Goal: Task Accomplishment & Management: Complete application form

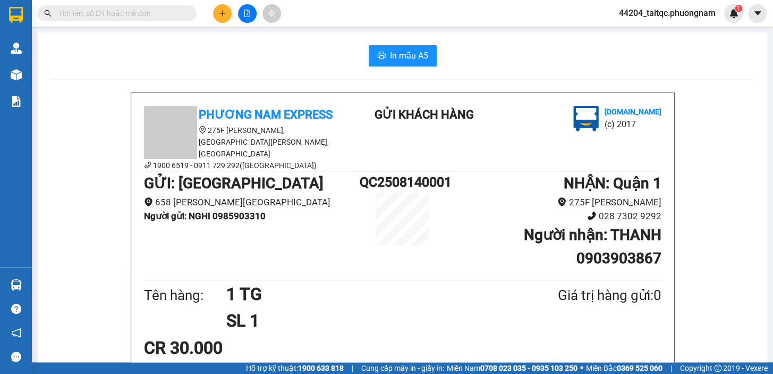
click at [223, 8] on button at bounding box center [222, 13] width 19 height 19
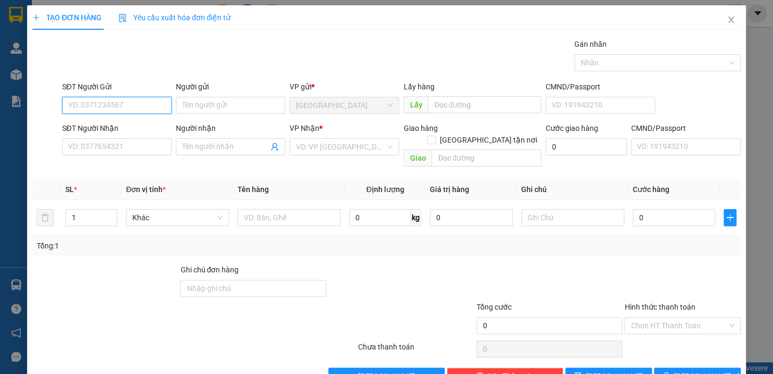
click at [124, 97] on input "SĐT Người Gửi" at bounding box center [116, 105] width 109 height 17
click at [126, 102] on input "SĐT Người Gửi" at bounding box center [116, 105] width 109 height 17
type input "0906614879"
click at [132, 134] on div "0906614879 - LOAN" at bounding box center [116, 126] width 108 height 17
type input "LOAN"
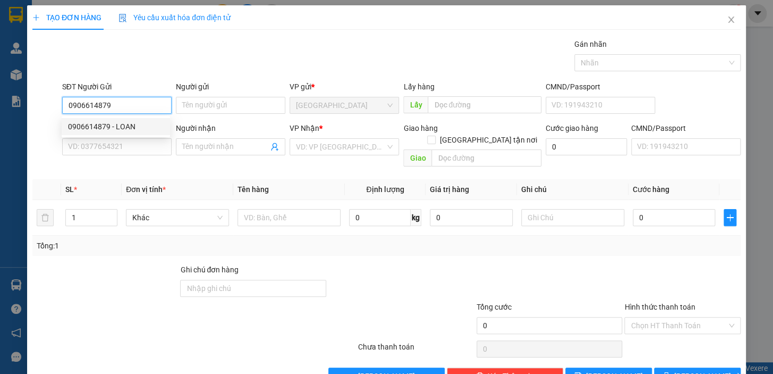
type input "0969821790"
type input "LIÊN"
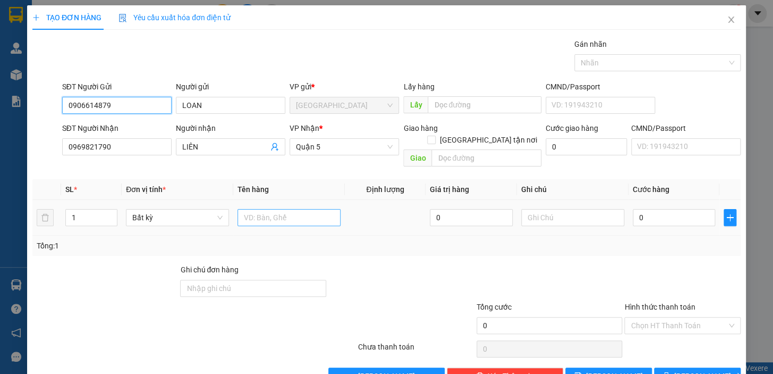
type input "0906614879"
click at [293, 209] on input "text" at bounding box center [289, 217] width 103 height 17
type input "1 CỤC"
click at [645, 209] on input "0" at bounding box center [674, 217] width 83 height 17
drag, startPoint x: 640, startPoint y: 200, endPoint x: 627, endPoint y: 208, distance: 15.5
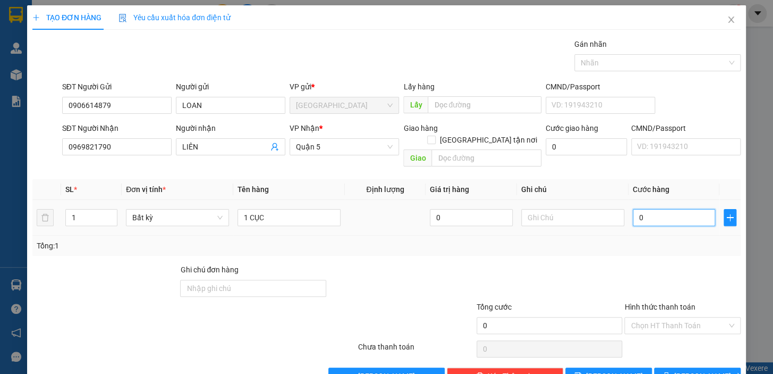
click at [633, 209] on input "0" at bounding box center [674, 217] width 83 height 17
type input "2"
type input "20"
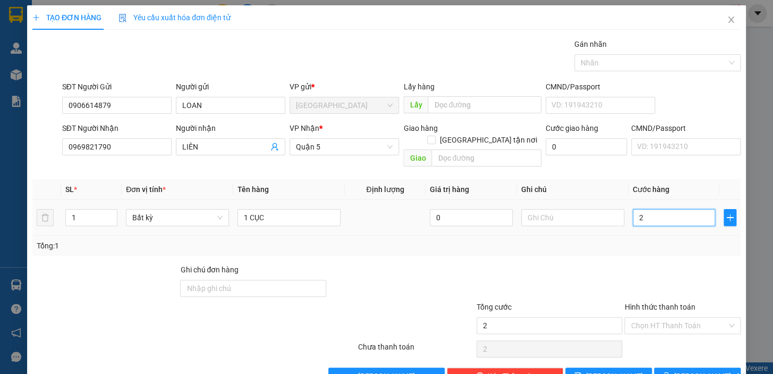
type input "20"
type input "20.000"
drag, startPoint x: 634, startPoint y: 231, endPoint x: 650, endPoint y: 244, distance: 20.4
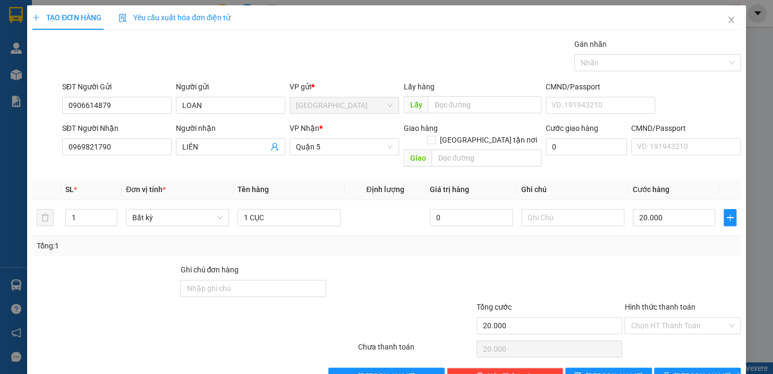
click at [638, 240] on div "Tổng: 1" at bounding box center [387, 246] width 700 height 12
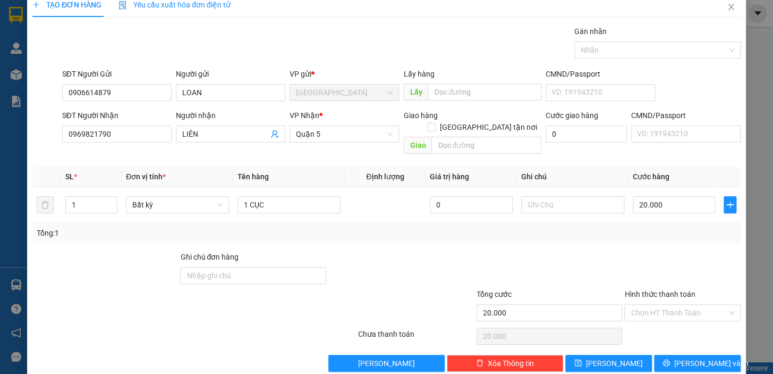
scroll to position [19, 0]
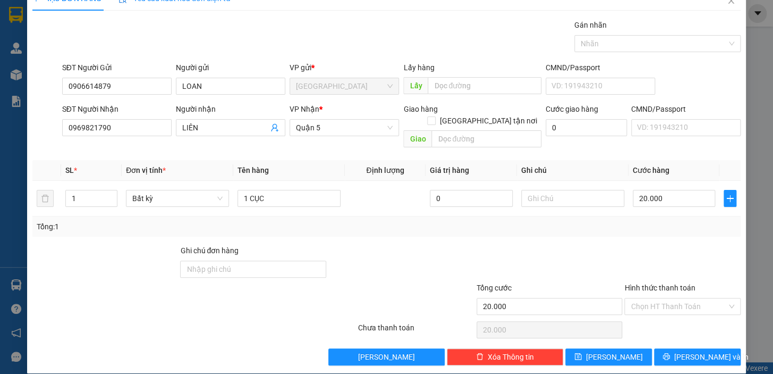
click at [660, 250] on div at bounding box center [682, 262] width 118 height 37
click at [684, 298] on input "Hình thức thanh toán" at bounding box center [679, 306] width 96 height 16
click at [680, 314] on div "Tại văn phòng" at bounding box center [676, 315] width 103 height 12
type input "0"
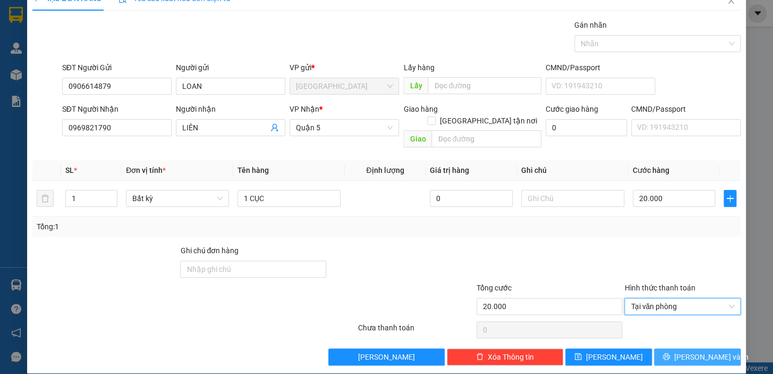
click at [688, 351] on span "Lưu và In" at bounding box center [711, 357] width 74 height 12
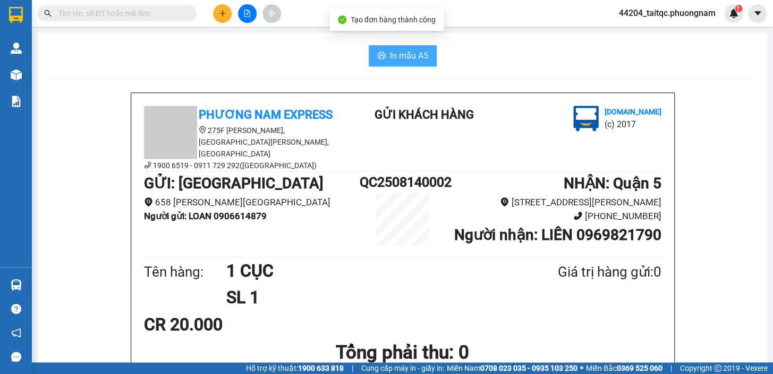
click at [408, 55] on span "In mẫu A5" at bounding box center [409, 55] width 38 height 13
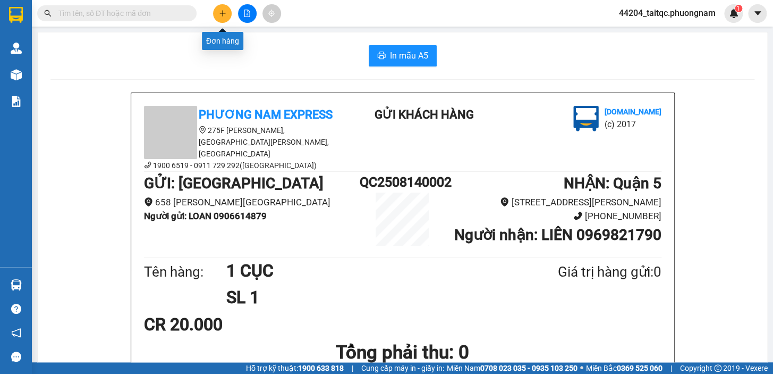
click at [217, 14] on button at bounding box center [222, 13] width 19 height 19
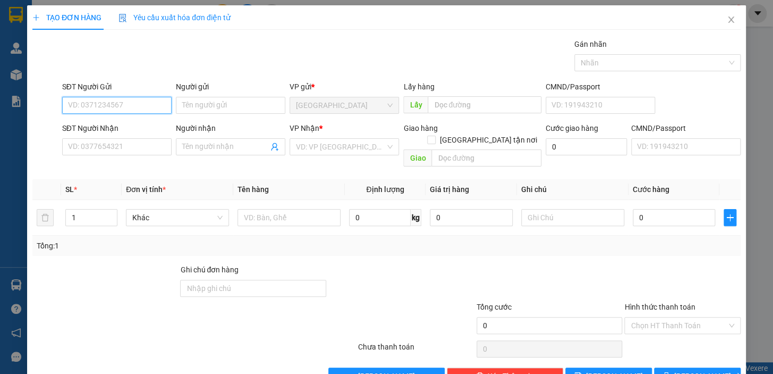
paste input "0977844628"
click at [125, 106] on input "0977844628" at bounding box center [116, 105] width 109 height 17
type input "0977844628"
click at [214, 107] on input "Người gửi" at bounding box center [230, 105] width 109 height 17
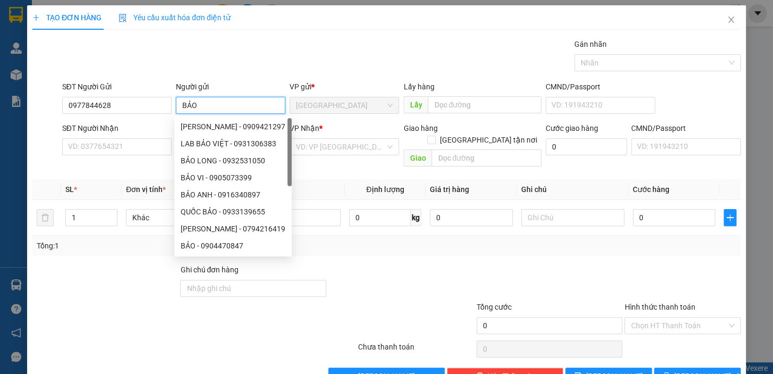
type input "BẢO"
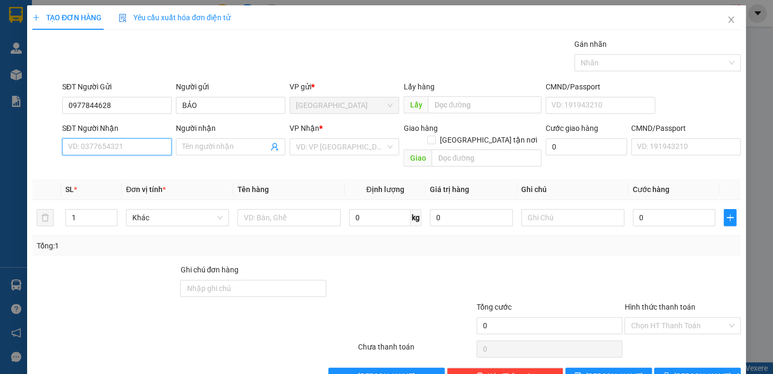
paste input "0983708507"
type input "0983708507"
click at [147, 147] on input "0983708507" at bounding box center [116, 146] width 109 height 17
click at [129, 167] on div "0983708507 - TOẢN" at bounding box center [116, 168] width 96 height 12
type input "TOẢN"
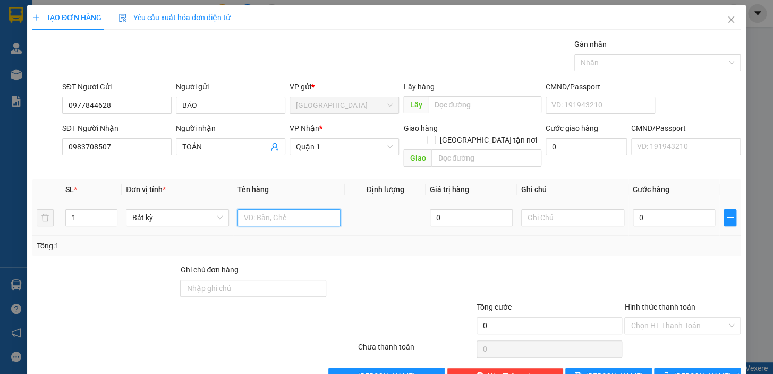
click at [304, 209] on input "text" at bounding box center [289, 217] width 103 height 17
type input "1PB THU HỘ:8TR750K"
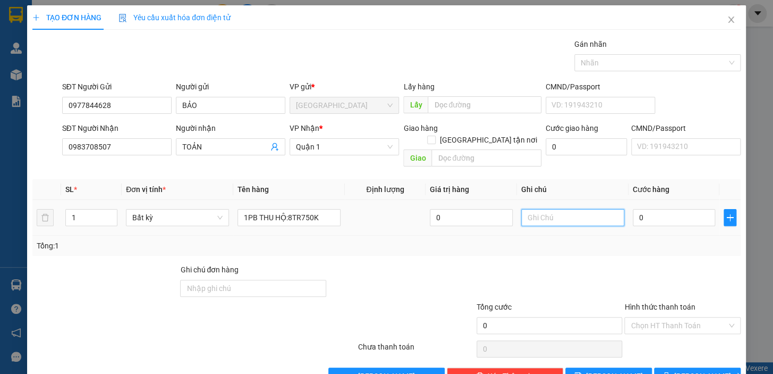
click at [541, 209] on input "text" at bounding box center [572, 217] width 103 height 17
type input "Q5 120246"
click at [668, 209] on input "0" at bounding box center [674, 217] width 83 height 17
drag, startPoint x: 645, startPoint y: 208, endPoint x: 633, endPoint y: 211, distance: 12.5
click at [633, 211] on input "0" at bounding box center [674, 217] width 83 height 17
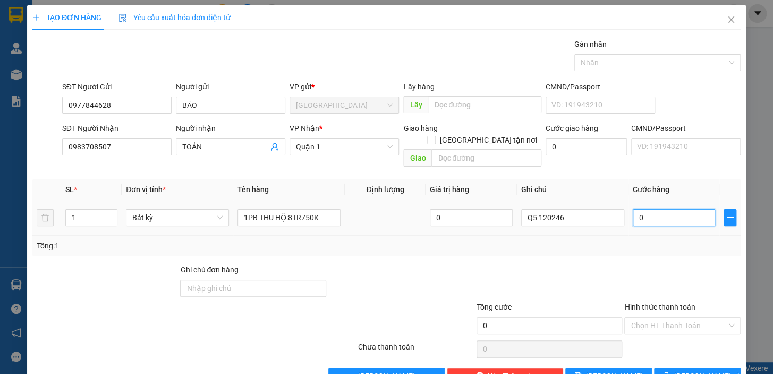
type input "9"
type input "90"
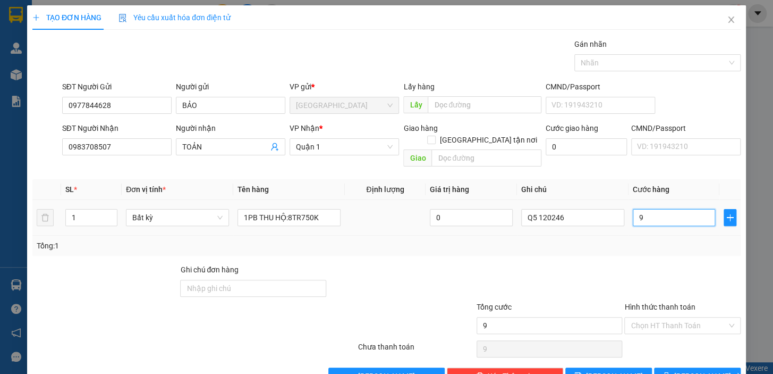
type input "90"
type input "90.000"
click at [631, 264] on div at bounding box center [682, 282] width 118 height 37
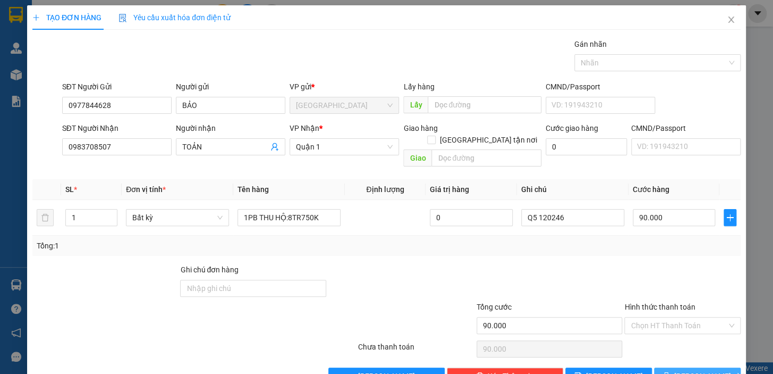
click at [693, 370] on span "Lưu và In" at bounding box center [711, 376] width 74 height 12
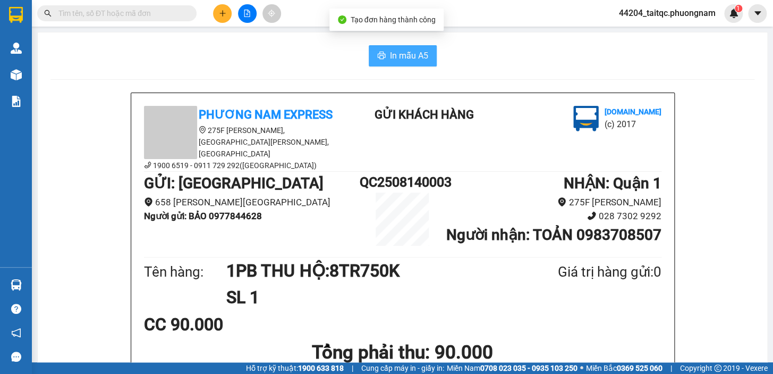
click at [390, 56] on span "In mẫu A5" at bounding box center [409, 55] width 38 height 13
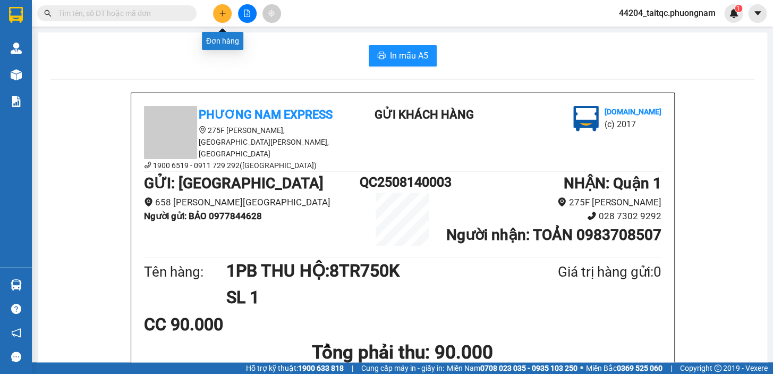
click at [223, 14] on icon "plus" at bounding box center [222, 13] width 7 height 7
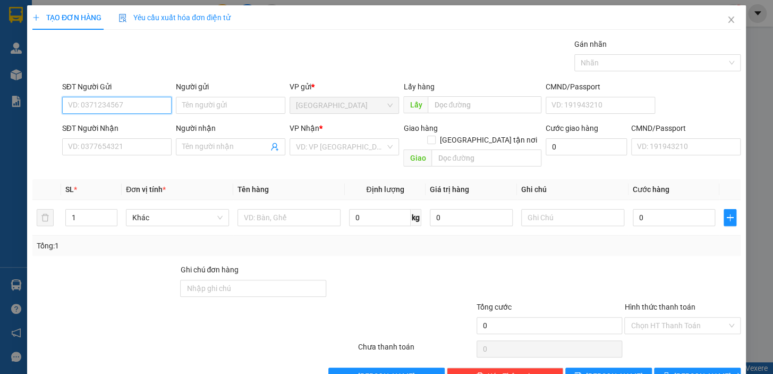
click at [113, 106] on input "SĐT Người Gửi" at bounding box center [116, 105] width 109 height 17
type input "0935768147"
click at [132, 124] on div "0935768147 - NGHĨA QUỲNH" at bounding box center [116, 127] width 97 height 12
type input "NGHĨA QUỲNH"
type input "0908232543"
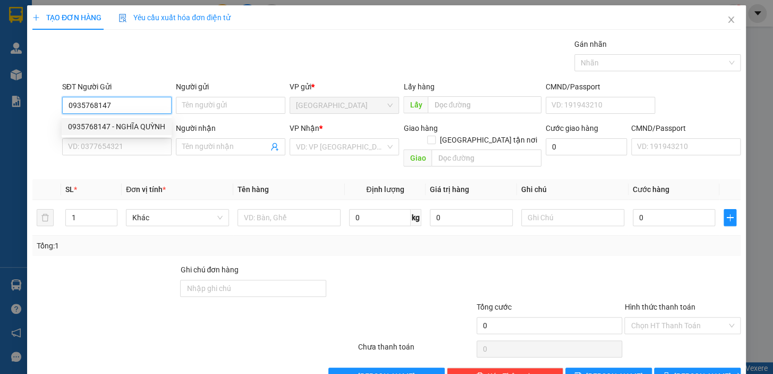
type input "NGA"
checkbox input "true"
type input "30 TÂN XUÂN P8 Q TÂN BÌNH GTN 60K"
type input "60.000"
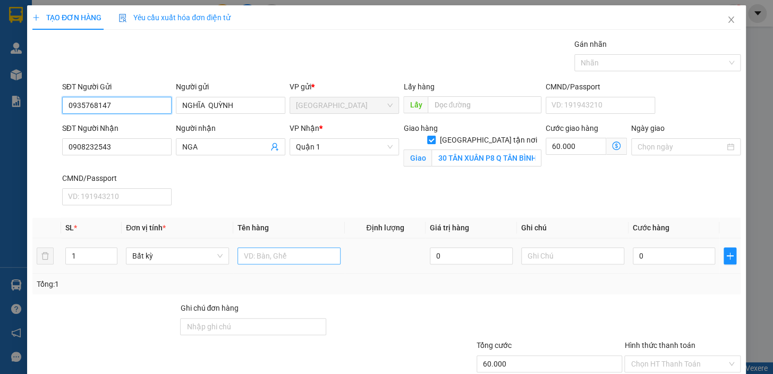
type input "0935768147"
click at [258, 258] on input "text" at bounding box center [289, 255] width 103 height 17
type input "1 CỤC ĐEN"
click at [454, 170] on div "Giao hàng Giao tận nơi Giao 30 TÂN XUÂN P8 Q TÂN BÌNH GTN 60K" at bounding box center [472, 147] width 142 height 50
click at [546, 173] on div "SĐT Người Nhận 0908232543 Người nhận NGA VP Nhận * Quận 1 Giao hàng Giao tận nơ…" at bounding box center [401, 165] width 683 height 87
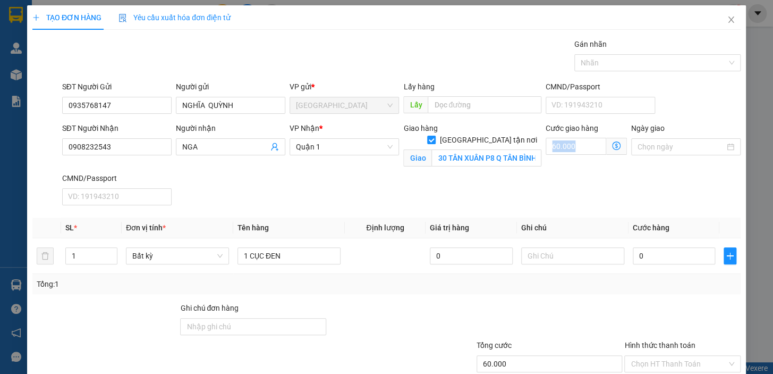
click at [546, 173] on div "SĐT Người Nhận 0908232543 Người nhận NGA VP Nhận * Quận 1 Giao hàng Giao tận nơ…" at bounding box center [401, 165] width 683 height 87
click at [546, 177] on div "SĐT Người Nhận 0908232543 Người nhận NGA VP Nhận * Quận 1 Giao hàng Giao tận nơ…" at bounding box center [401, 165] width 683 height 87
click at [535, 182] on div "SĐT Người Nhận 0908232543 Người nhận NGA VP Nhận * Quận 1 Giao hàng Giao tận nơ…" at bounding box center [401, 165] width 683 height 87
click at [665, 251] on input "0" at bounding box center [674, 255] width 83 height 17
drag, startPoint x: 657, startPoint y: 256, endPoint x: 630, endPoint y: 256, distance: 26.6
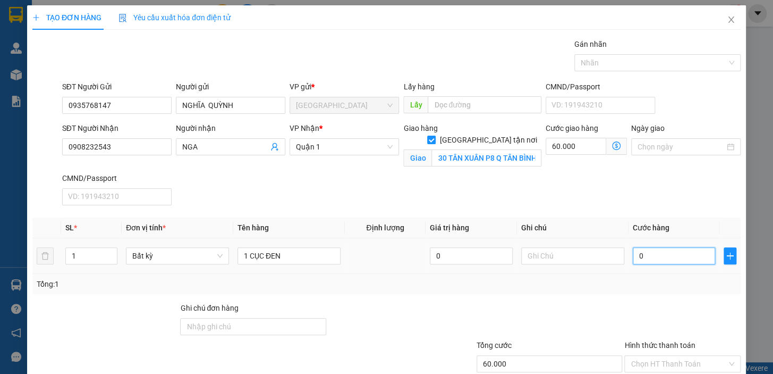
click at [633, 256] on input "0" at bounding box center [674, 255] width 83 height 17
type input "3"
type input "60.003"
type input "30"
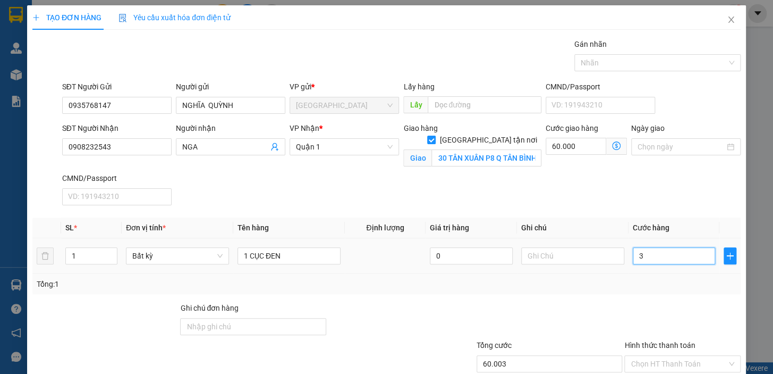
type input "60.030"
type input "30.000"
type input "90.000"
click at [680, 304] on div at bounding box center [682, 320] width 118 height 37
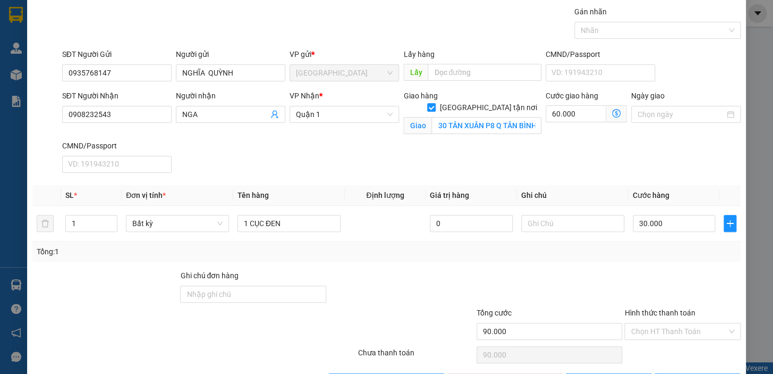
scroll to position [48, 0]
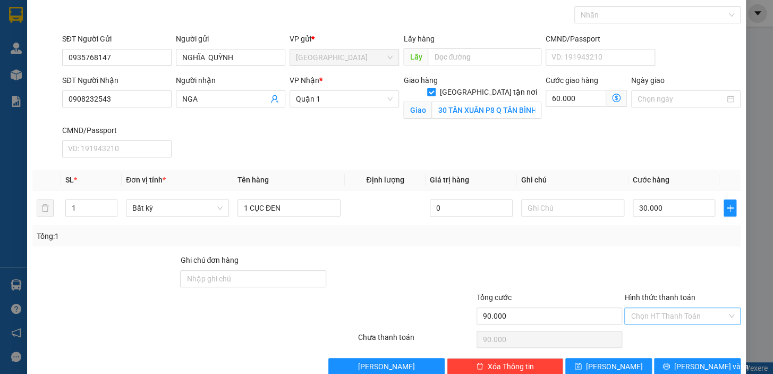
click at [677, 314] on input "Hình thức thanh toán" at bounding box center [679, 316] width 96 height 16
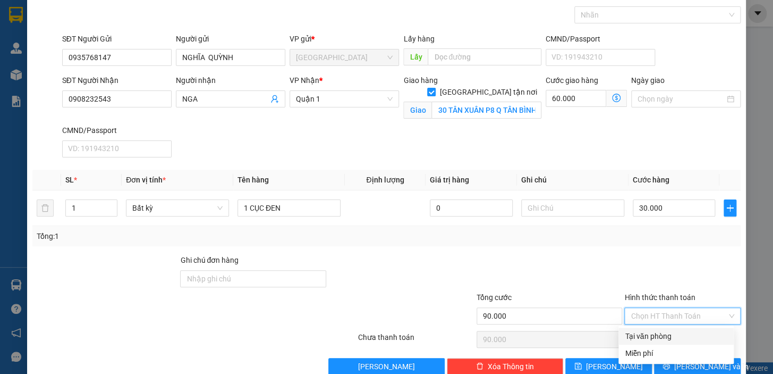
click at [677, 335] on div "Tại văn phòng" at bounding box center [676, 336] width 103 height 12
type input "0"
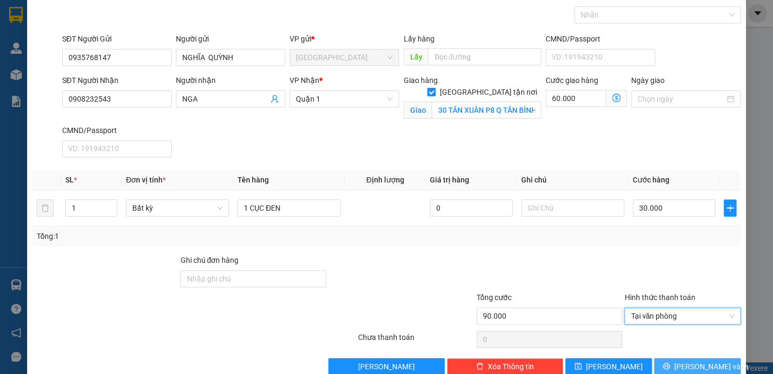
click at [682, 362] on span "Lưu và In" at bounding box center [711, 366] width 74 height 12
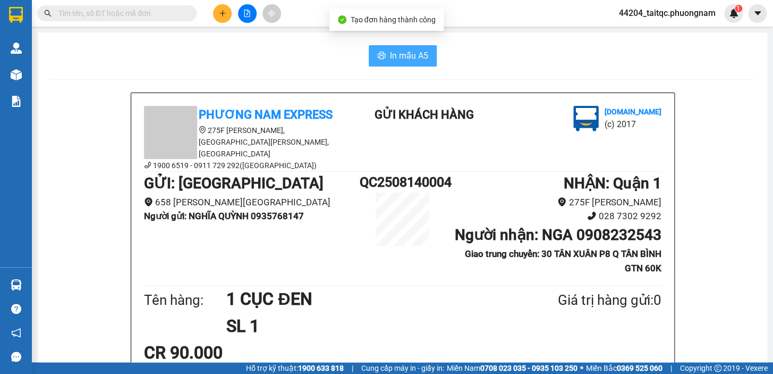
click at [414, 56] on span "In mẫu A5" at bounding box center [409, 55] width 38 height 13
click at [218, 18] on button at bounding box center [222, 13] width 19 height 19
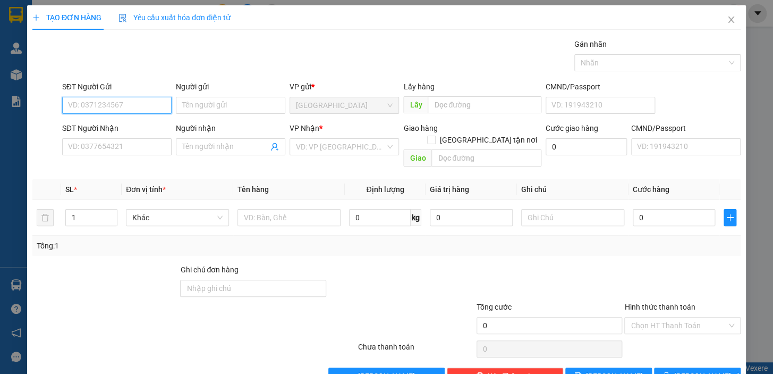
paste input "0978882389"
type input "0978882389"
click at [125, 101] on input "0978882389" at bounding box center [116, 105] width 109 height 17
click at [122, 122] on div "0978882389 - VY" at bounding box center [116, 127] width 96 height 12
type input "VY"
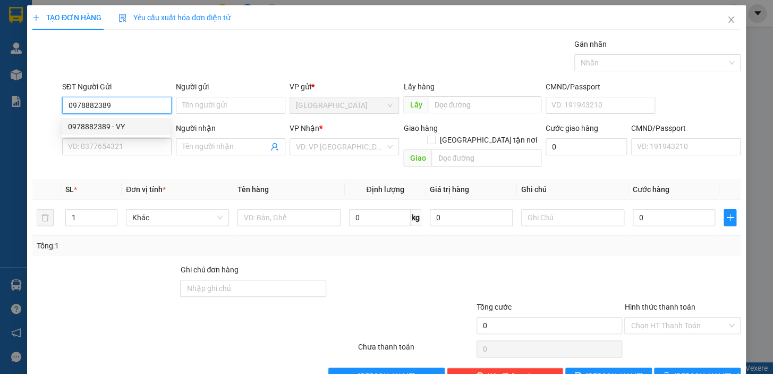
type input "0397511158"
type input "LỘC"
type input "0978882389"
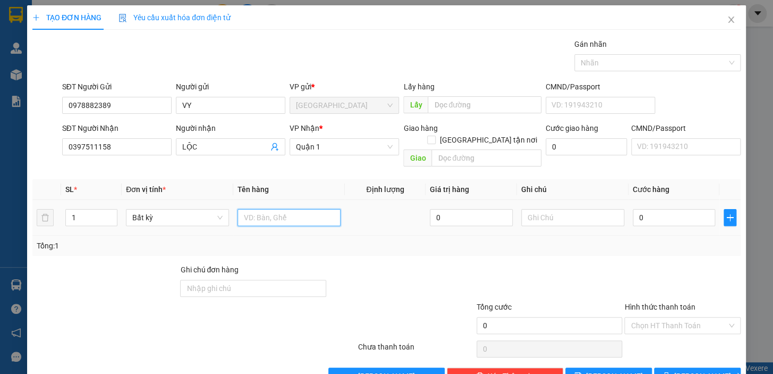
click at [289, 209] on input "text" at bounding box center [289, 217] width 103 height 17
type input "1PB THU HỘ: 3TR"
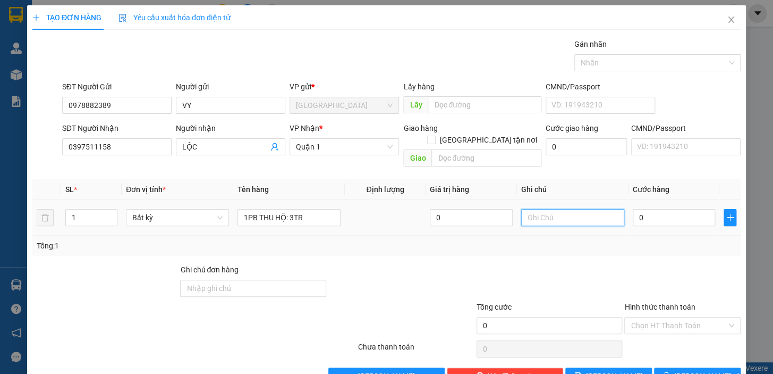
click at [541, 209] on input "text" at bounding box center [572, 217] width 103 height 17
type input "Q5 120056"
click at [655, 209] on input "0" at bounding box center [674, 217] width 83 height 17
drag, startPoint x: 655, startPoint y: 202, endPoint x: 631, endPoint y: 207, distance: 23.9
click at [633, 209] on input "0" at bounding box center [674, 217] width 83 height 17
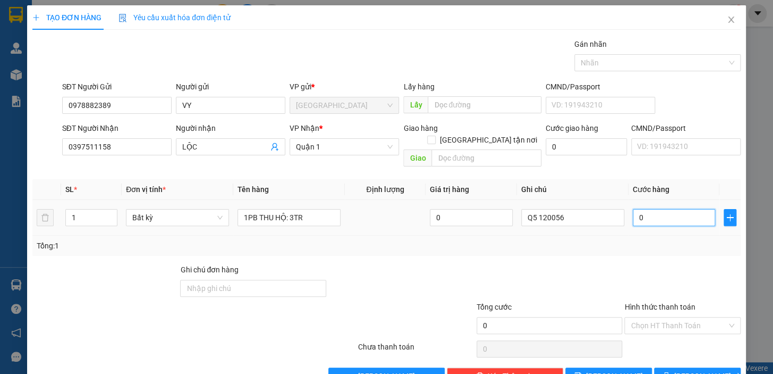
type input "3"
type input "30"
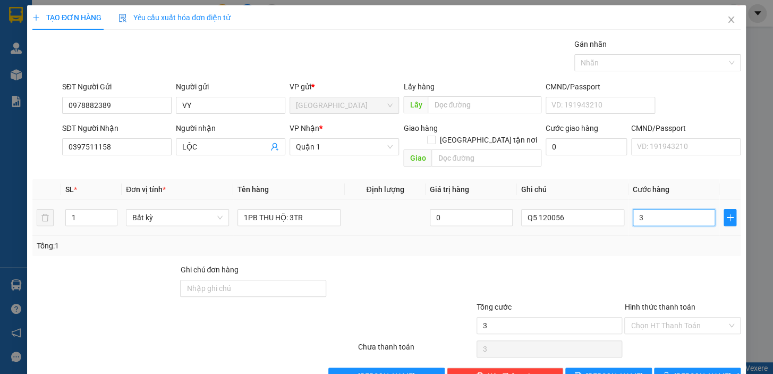
type input "30"
type input "30.000"
drag, startPoint x: 667, startPoint y: 242, endPoint x: 680, endPoint y: 243, distance: 12.8
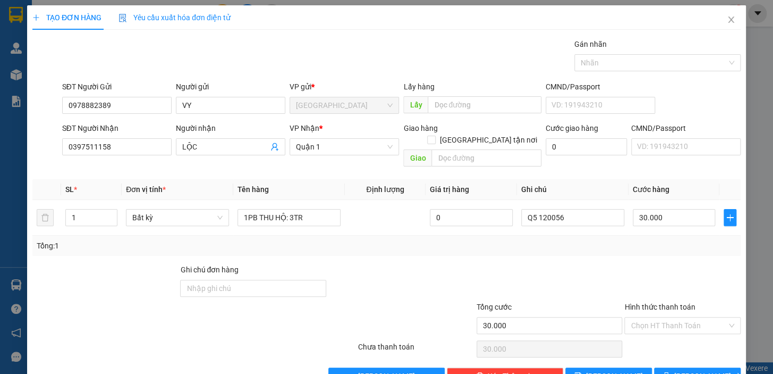
click at [668, 243] on div "Tổng: 1" at bounding box center [386, 245] width 708 height 20
click at [692, 370] on span "Lưu và In" at bounding box center [711, 376] width 74 height 12
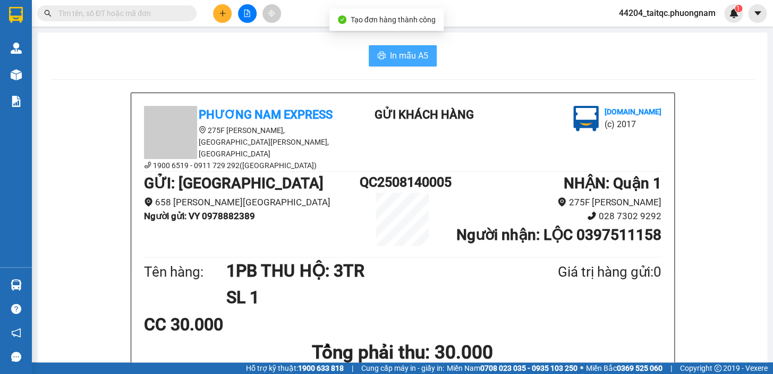
click at [394, 62] on span "In mẫu A5" at bounding box center [409, 55] width 38 height 13
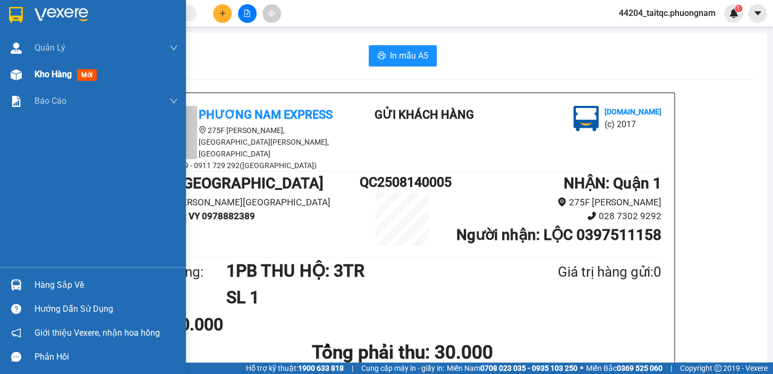
click at [57, 75] on span "Kho hàng" at bounding box center [53, 74] width 37 height 10
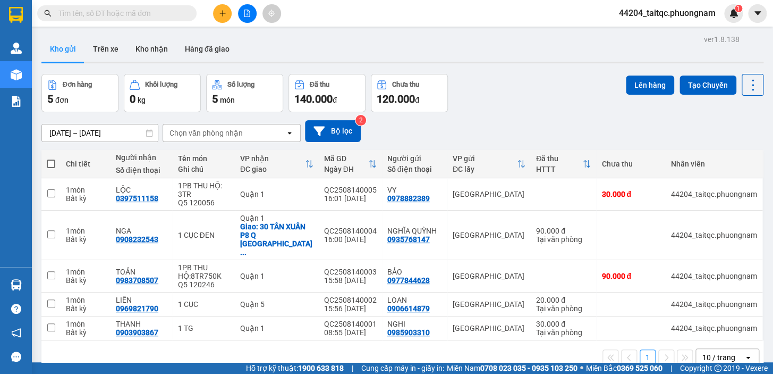
click at [219, 14] on icon "plus" at bounding box center [222, 13] width 7 height 7
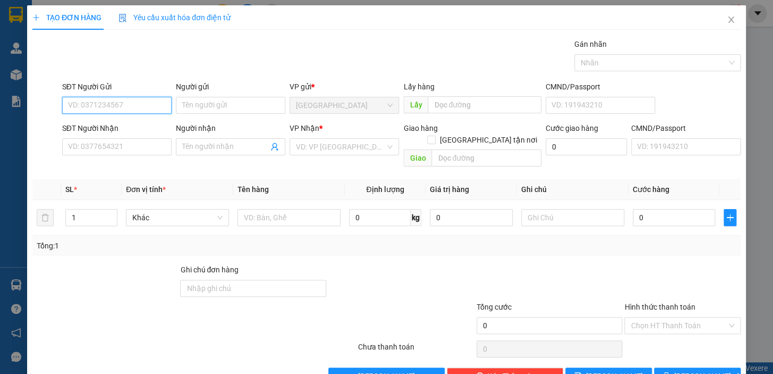
click at [119, 104] on input "SĐT Người Gửi" at bounding box center [116, 105] width 109 height 17
click at [107, 124] on div "0782727120 - KHÁNH" at bounding box center [120, 127] width 105 height 12
type input "0782727120"
type input "KHÁNH"
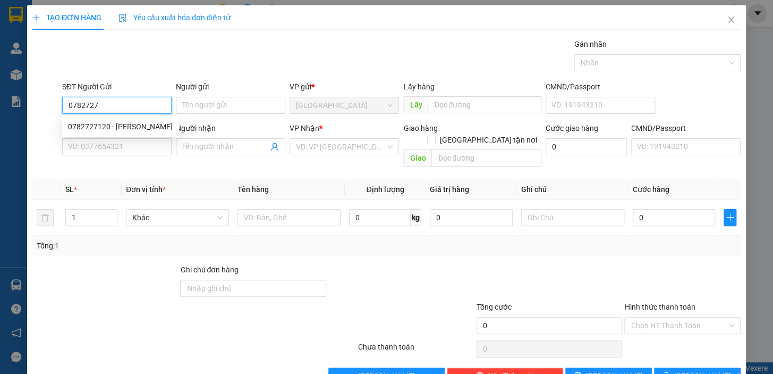
type input "0919136149"
type input "THẢO"
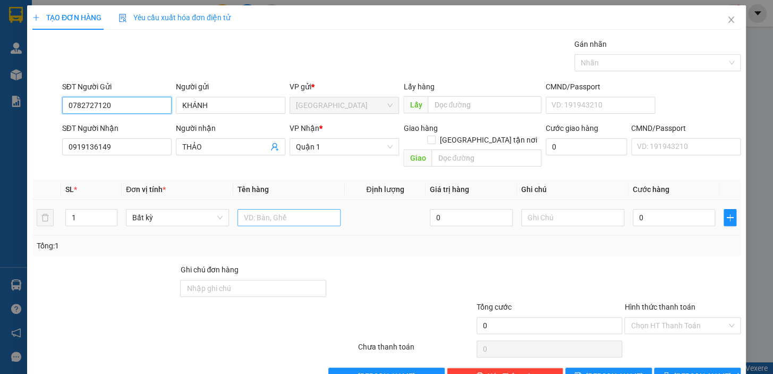
type input "0782727120"
click at [258, 209] on input "text" at bounding box center [289, 217] width 103 height 17
click at [268, 209] on input "1 PB :" at bounding box center [289, 217] width 103 height 17
type input "1 PB : 3TR500K"
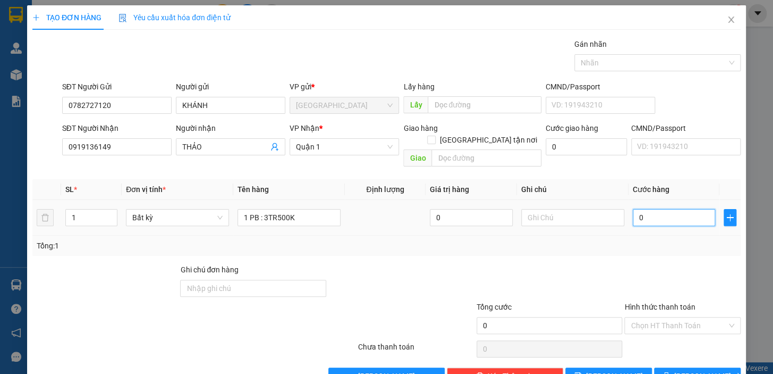
click at [652, 209] on input "0" at bounding box center [674, 217] width 83 height 17
drag, startPoint x: 641, startPoint y: 207, endPoint x: 619, endPoint y: 207, distance: 21.8
click at [619, 207] on tr "1 Bất kỳ 1 PB : 3TR500K 0 0" at bounding box center [386, 218] width 708 height 36
type input "4"
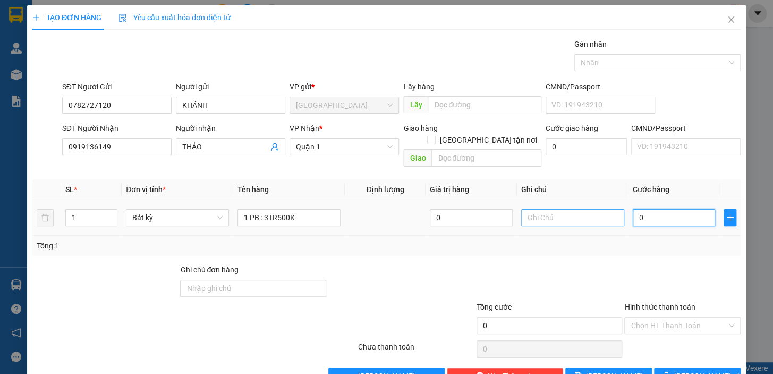
type input "4"
type input "40"
type input "40.000"
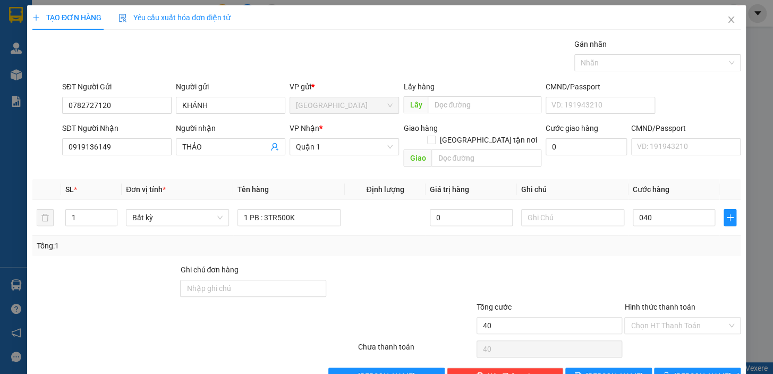
type input "40.000"
click at [636, 264] on div at bounding box center [682, 282] width 118 height 37
click at [664, 317] on input "Hình thức thanh toán" at bounding box center [679, 325] width 96 height 16
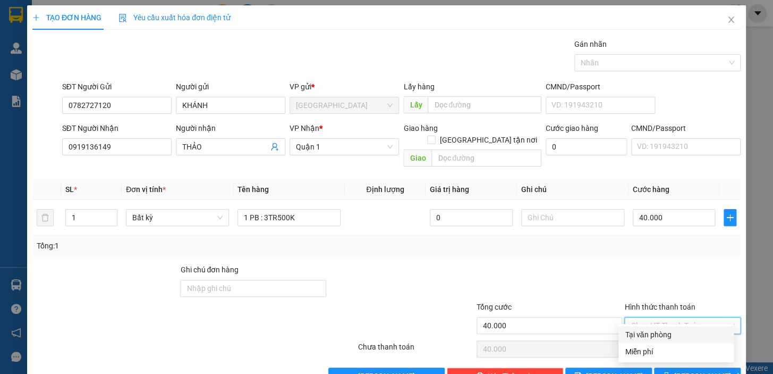
click at [663, 334] on div "Tại văn phòng" at bounding box center [676, 334] width 103 height 12
type input "0"
click at [681, 370] on span "Lưu và In" at bounding box center [711, 376] width 74 height 12
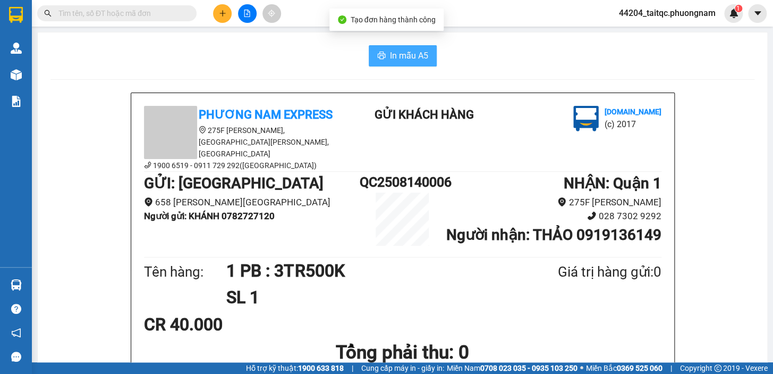
click at [409, 65] on button "In mẫu A5" at bounding box center [403, 55] width 68 height 21
click at [162, 12] on input "text" at bounding box center [120, 13] width 125 height 12
click at [226, 8] on button at bounding box center [222, 13] width 19 height 19
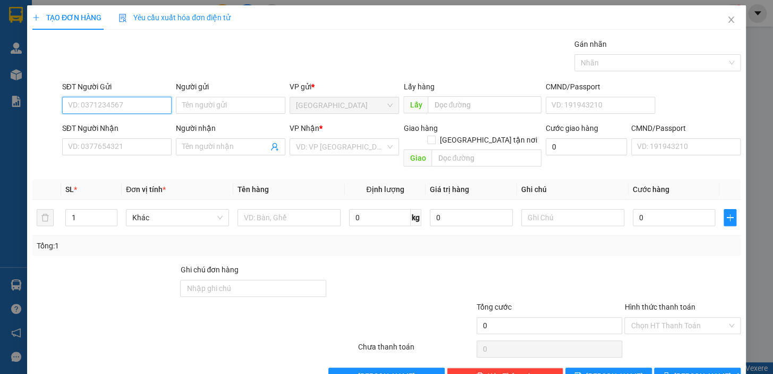
click at [132, 104] on input "SĐT Người Gửi" at bounding box center [116, 105] width 109 height 17
type input "0903038808"
click at [117, 127] on div "0903038808 - VÂN" at bounding box center [116, 127] width 96 height 12
type input "VÂN"
type input "0903912558"
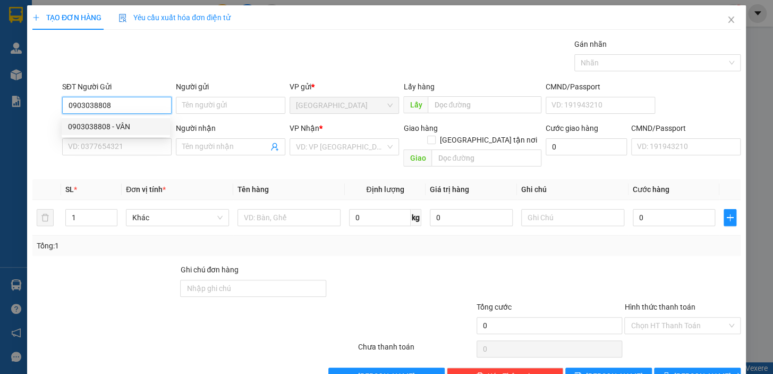
type input "HOA"
type input "0903038808"
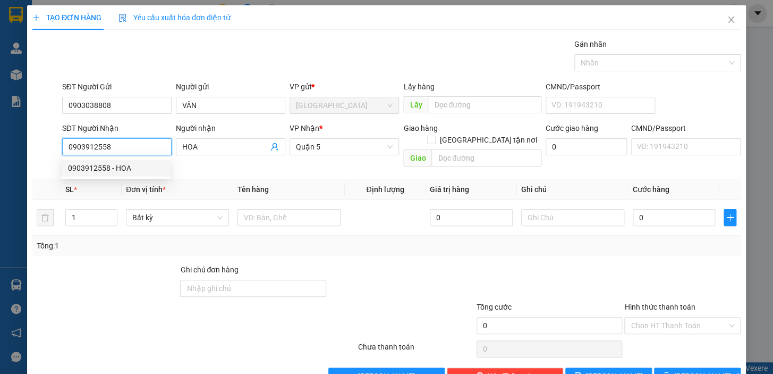
drag, startPoint x: 141, startPoint y: 149, endPoint x: 58, endPoint y: 150, distance: 83.4
click at [58, 150] on div "SĐT Người Nhận 0903912558 Người nhận HOA VP Nhận * Quận 5 Giao hàng Giao tận nơ…" at bounding box center [386, 146] width 710 height 49
type input "0908660889"
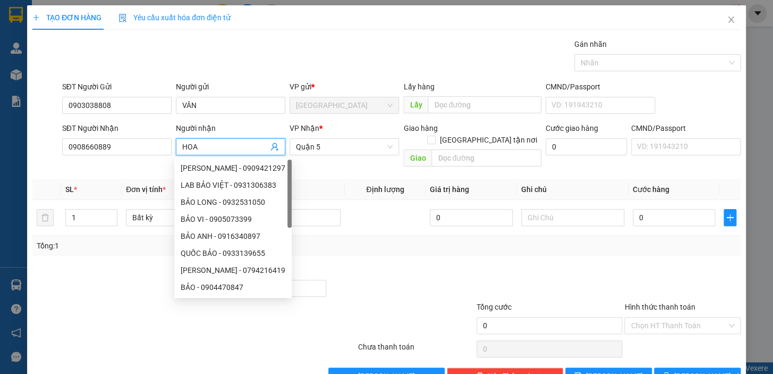
drag, startPoint x: 202, startPoint y: 148, endPoint x: 181, endPoint y: 149, distance: 20.7
click at [182, 149] on input "HOA" at bounding box center [225, 147] width 86 height 12
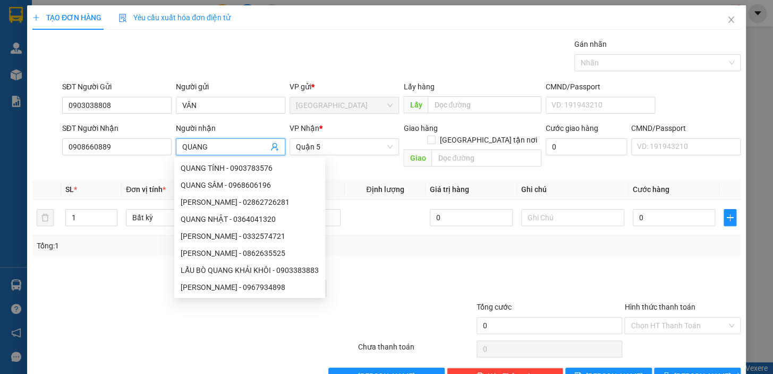
type input "QUANG"
click at [300, 41] on div "Gói vận chuyển * Tiêu chuẩn Gán nhãn Nhãn" at bounding box center [401, 56] width 683 height 37
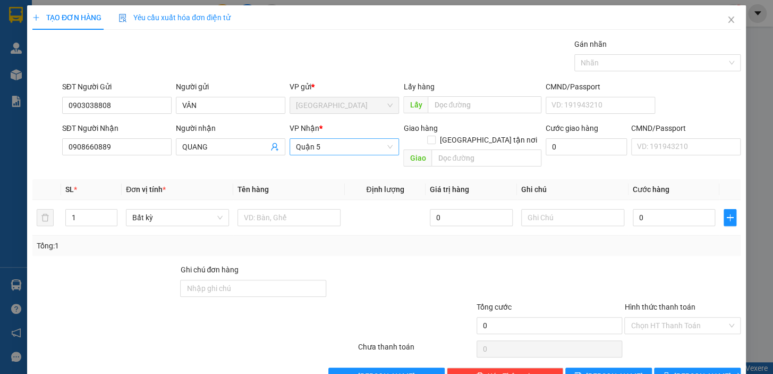
click at [318, 146] on span "Quận 5" at bounding box center [344, 147] width 97 height 16
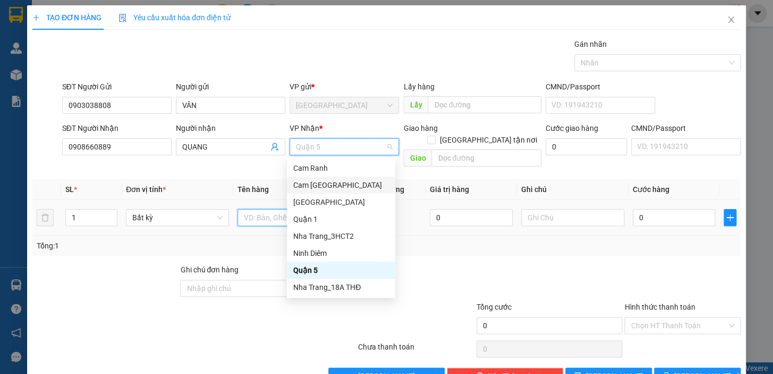
click at [265, 209] on input "text" at bounding box center [289, 217] width 103 height 17
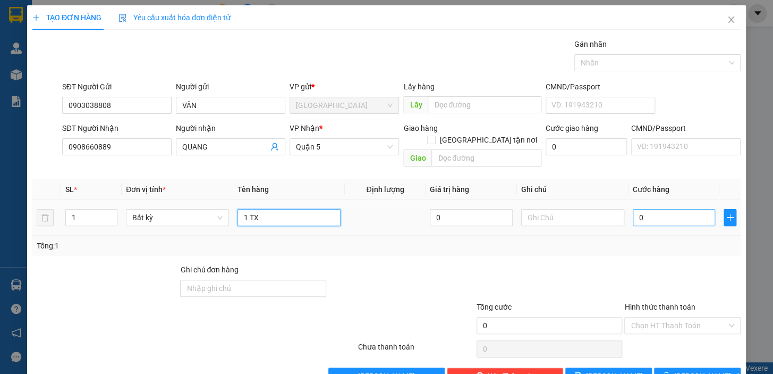
type input "1 TX"
click at [667, 209] on input "0" at bounding box center [674, 217] width 83 height 17
drag, startPoint x: 648, startPoint y: 206, endPoint x: 630, endPoint y: 208, distance: 18.2
click at [633, 209] on input "0" at bounding box center [674, 217] width 83 height 17
type input "4"
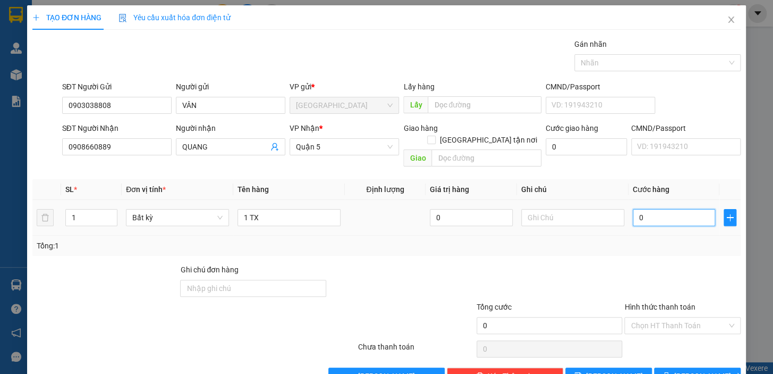
type input "4"
type input "40"
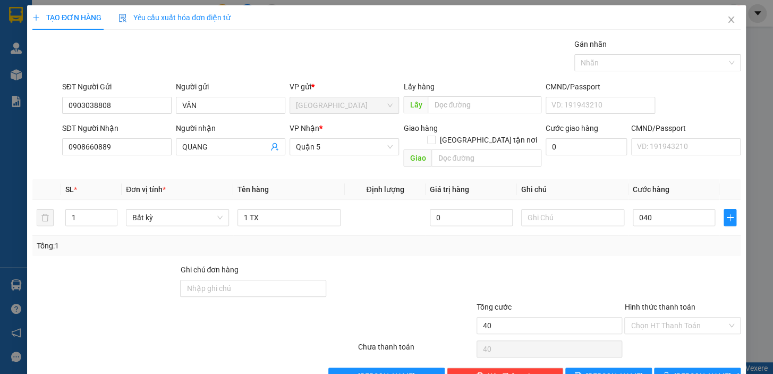
type input "40.000"
drag, startPoint x: 605, startPoint y: 255, endPoint x: 598, endPoint y: 255, distance: 6.9
click at [599, 264] on div at bounding box center [550, 282] width 148 height 37
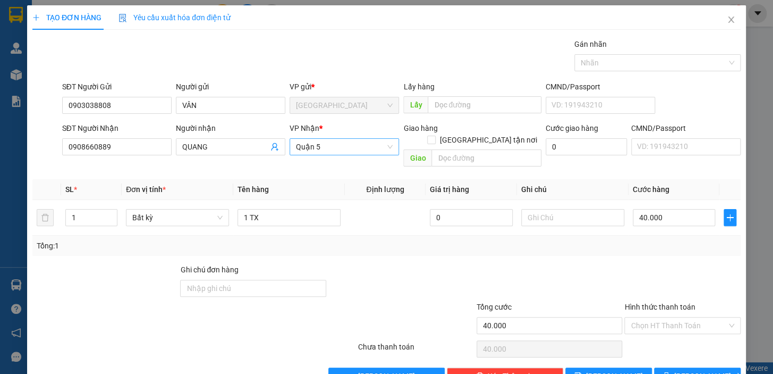
click at [335, 142] on span "Quận 5" at bounding box center [344, 147] width 97 height 16
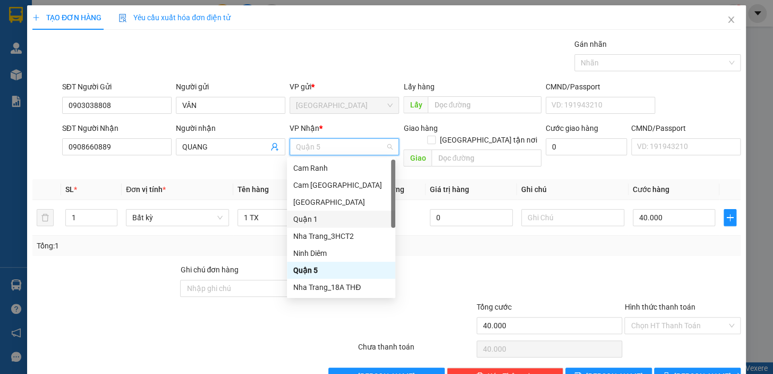
click at [314, 216] on div "Quận 1" at bounding box center [341, 219] width 96 height 12
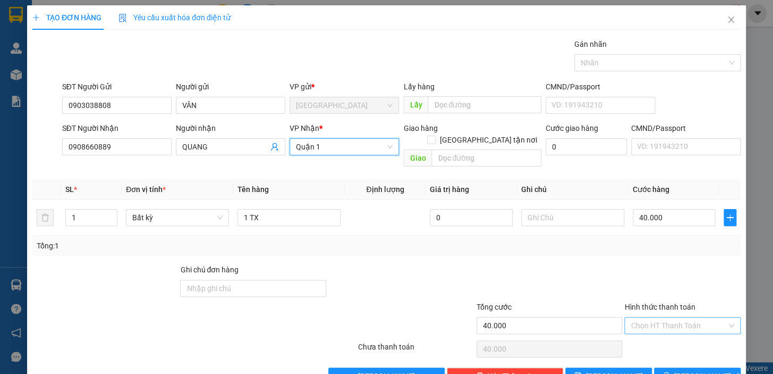
click at [657, 318] on input "Hình thức thanh toán" at bounding box center [679, 325] width 96 height 16
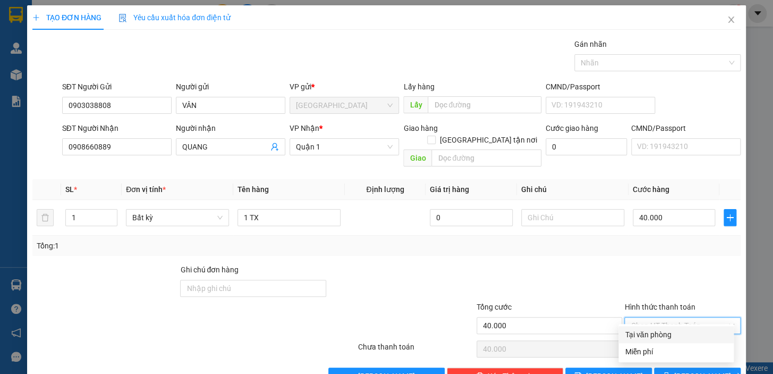
click at [688, 265] on div at bounding box center [682, 282] width 118 height 37
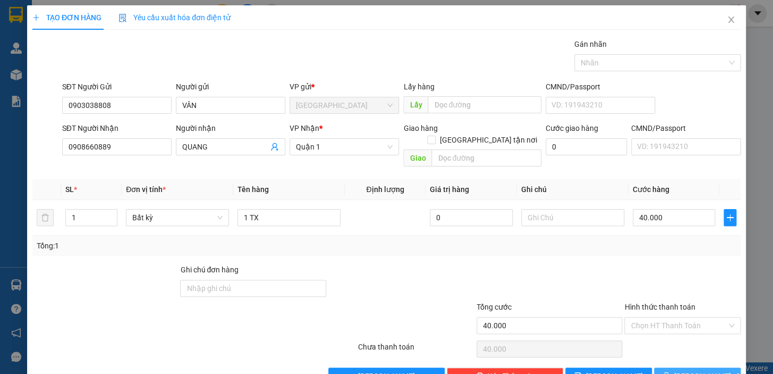
click at [680, 367] on button "Lưu và In" at bounding box center [697, 375] width 87 height 17
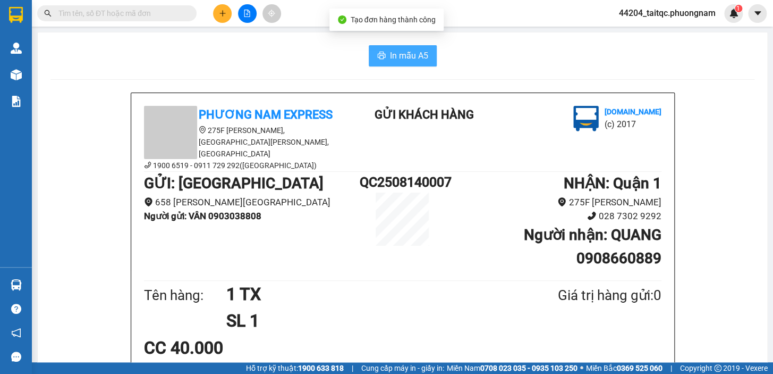
click at [422, 62] on span "In mẫu A5" at bounding box center [409, 55] width 38 height 13
click at [225, 13] on icon "plus" at bounding box center [222, 13] width 7 height 7
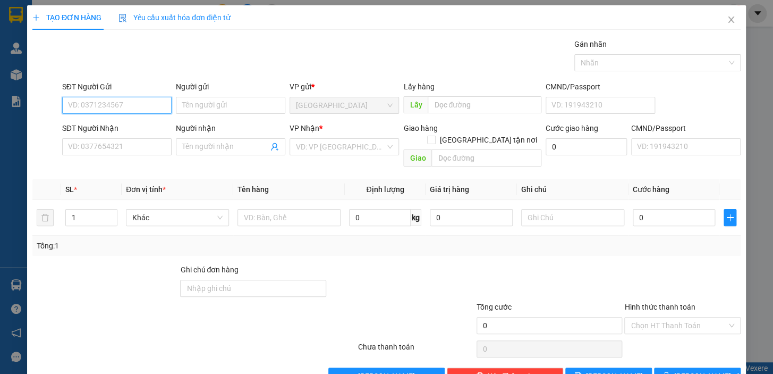
click at [127, 106] on input "SĐT Người Gửi" at bounding box center [116, 105] width 109 height 17
click at [116, 121] on div "0903038808 - VÂN" at bounding box center [116, 127] width 96 height 12
type input "0903038808"
type input "VÂN"
type input "0908660889"
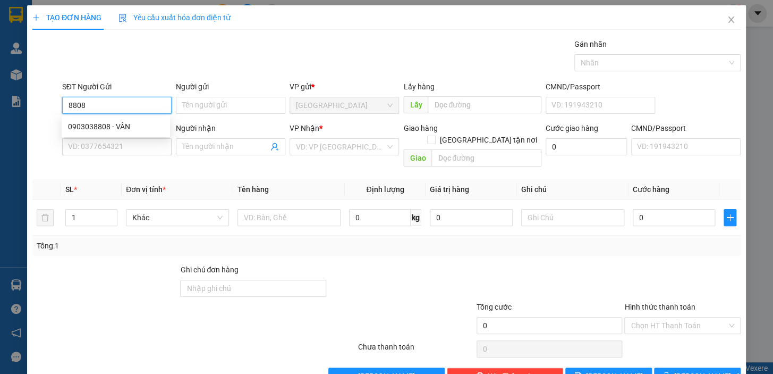
type input "QUANG"
type input "0903038808"
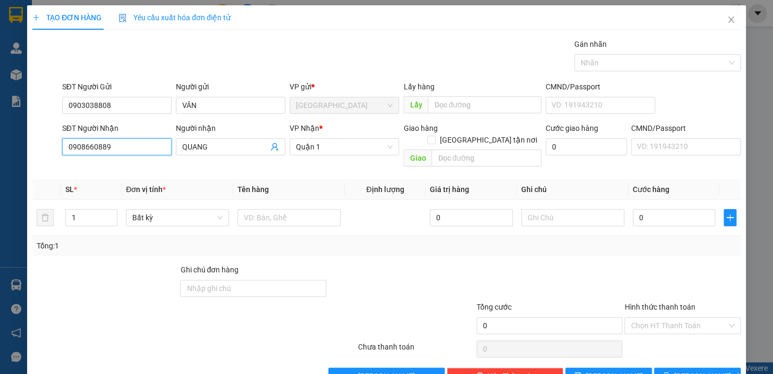
drag, startPoint x: 115, startPoint y: 147, endPoint x: 56, endPoint y: 148, distance: 59.5
click at [56, 148] on div "SĐT Người Nhận 0908660889 0908660889 Người nhận QUANG VP Nhận * Quận 1 Giao hàn…" at bounding box center [386, 146] width 710 height 49
click at [109, 147] on input "SĐT Người Nhận" at bounding box center [116, 146] width 109 height 17
type input "0902729968"
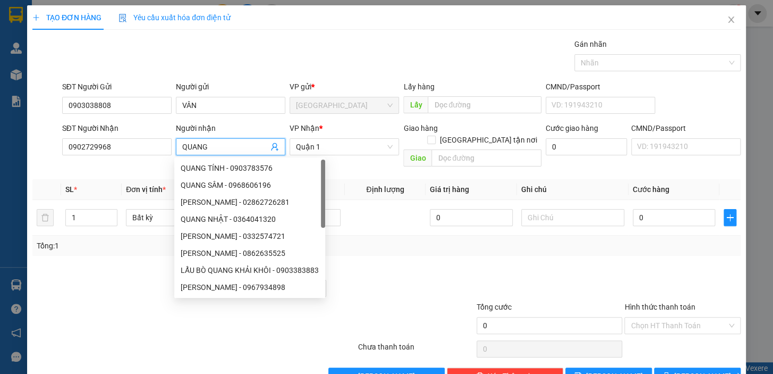
drag, startPoint x: 216, startPoint y: 143, endPoint x: 178, endPoint y: 142, distance: 37.7
click at [178, 142] on span "QUANG" at bounding box center [230, 146] width 109 height 17
click at [198, 143] on input "Người nhận" at bounding box center [225, 147] width 86 height 12
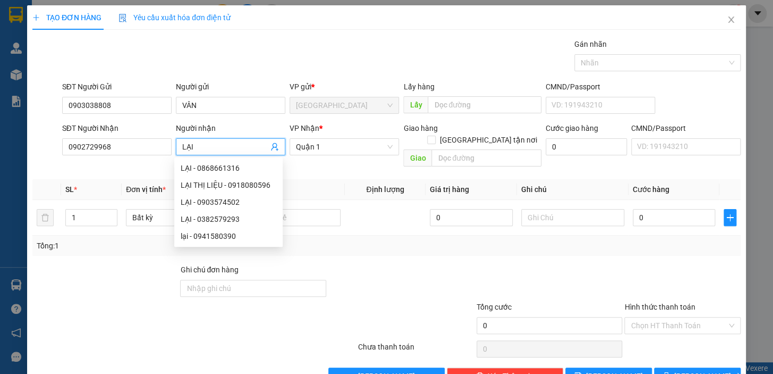
type input "LẠI"
click at [331, 157] on div "VP Nhận * Quận 1" at bounding box center [344, 140] width 109 height 37
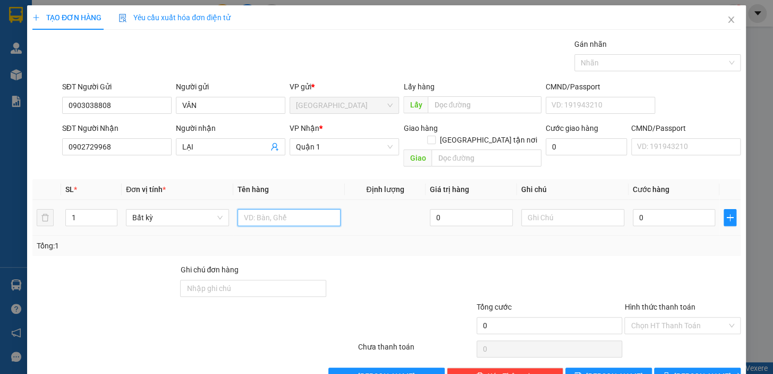
click at [289, 209] on input "text" at bounding box center [289, 217] width 103 height 17
type input "1 TX"
click at [651, 209] on input "0" at bounding box center [674, 217] width 83 height 17
drag, startPoint x: 645, startPoint y: 202, endPoint x: 632, endPoint y: 206, distance: 13.3
click at [633, 209] on input "0" at bounding box center [674, 217] width 83 height 17
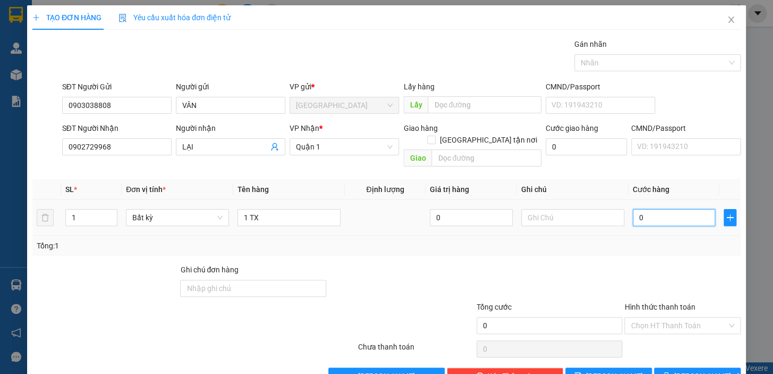
type input "3"
type input "30"
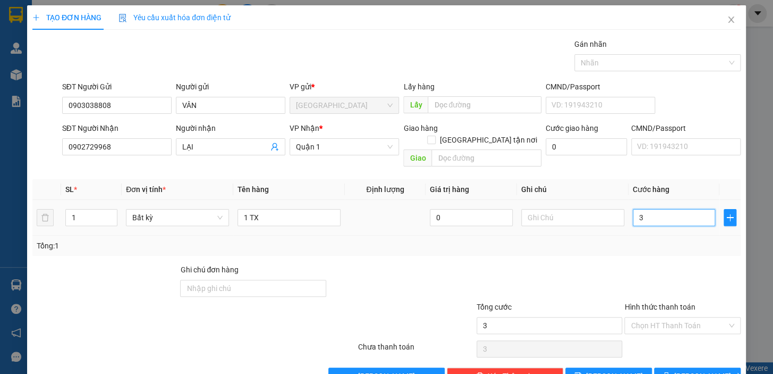
type input "30"
type input "30.000"
drag, startPoint x: 638, startPoint y: 250, endPoint x: 639, endPoint y: 262, distance: 11.7
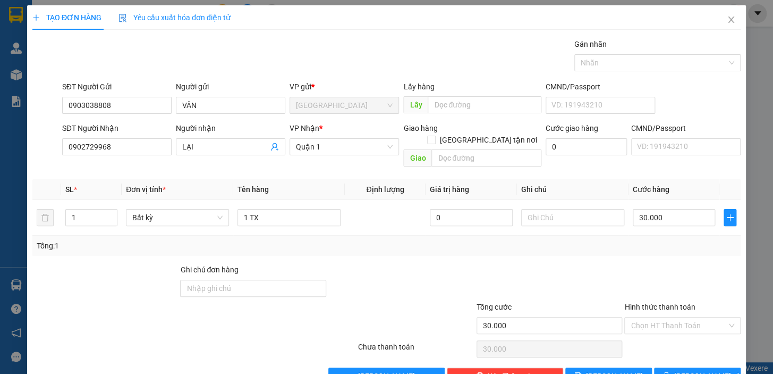
click at [639, 257] on div "Transit Pickup Surcharge Ids Transit Deliver Surcharge Ids Transit Deliver Surc…" at bounding box center [386, 211] width 708 height 346
click at [677, 367] on button "Lưu và In" at bounding box center [697, 375] width 87 height 17
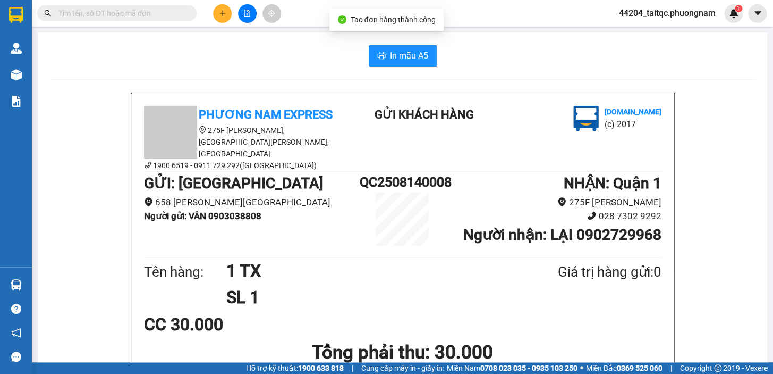
click at [395, 53] on span "In mẫu A5" at bounding box center [409, 55] width 38 height 13
click at [164, 12] on input "text" at bounding box center [120, 13] width 125 height 12
click at [221, 13] on icon "plus" at bounding box center [222, 13] width 6 height 1
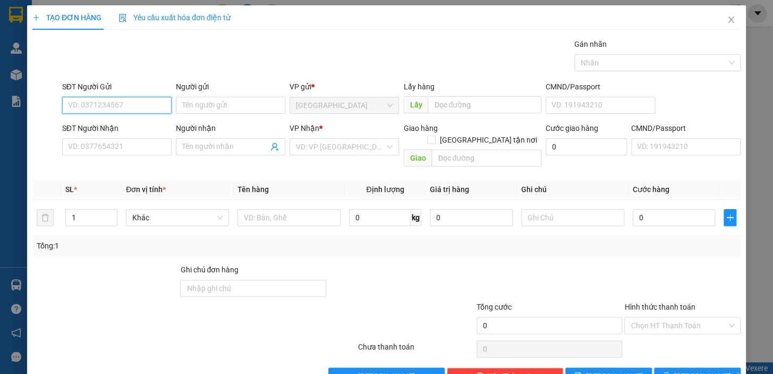
click at [131, 103] on input "SĐT Người Gửi" at bounding box center [116, 105] width 109 height 17
type input "0965232672"
click at [152, 130] on div "0965232672 - CTY LE PLATEAU VN" at bounding box center [126, 127] width 116 height 12
type input "CTY LE PLATEAU VN"
type input "0979086748"
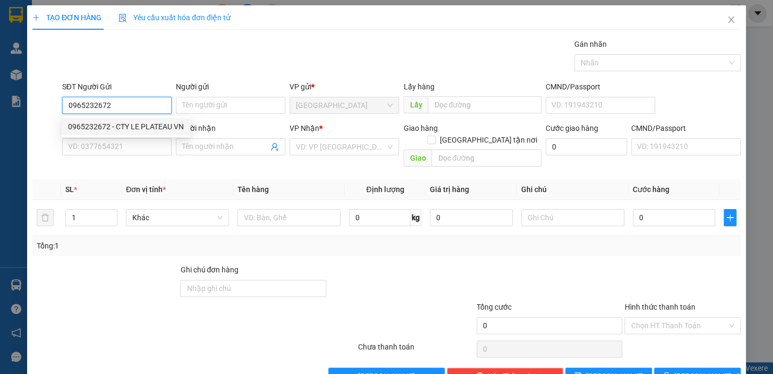
type input "NGÂN"
checkbox input "true"
type input "78/15 HỒ BÁ PHẤN, PHƯỜNG PHƯỚC LONG A, THÀNH PHỐ THỦ ĐỨC"
type input "300.000"
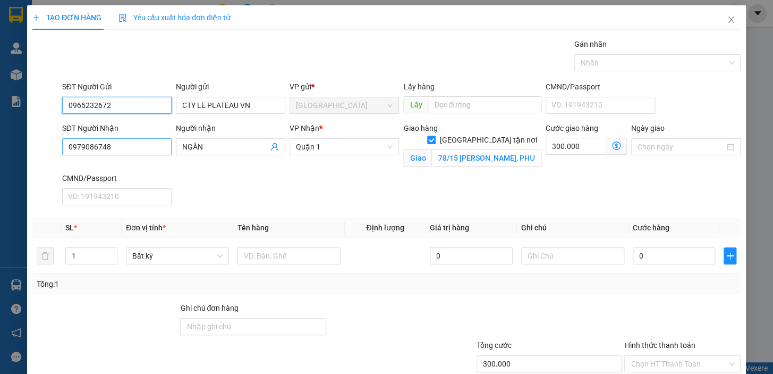
type input "0965232672"
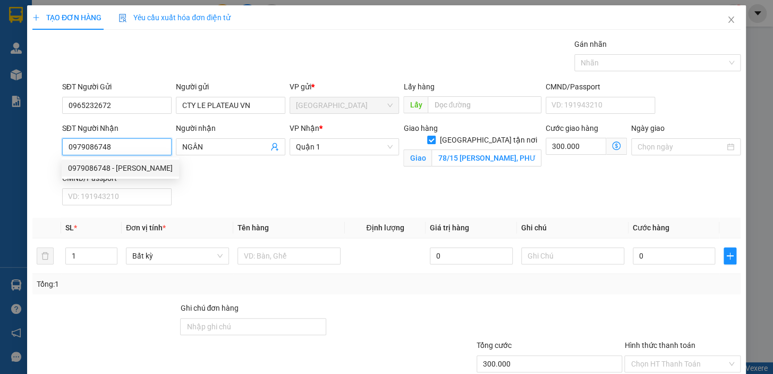
drag, startPoint x: 130, startPoint y: 150, endPoint x: 60, endPoint y: 153, distance: 70.7
click at [60, 153] on div "SĐT Người Nhận 0979086748" at bounding box center [117, 147] width 114 height 50
type input "0908339373"
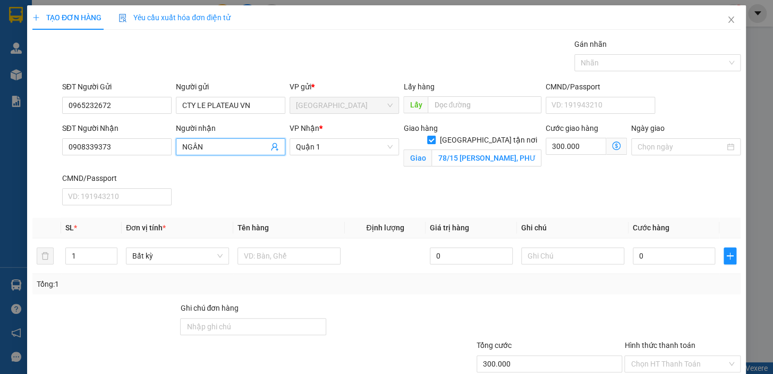
drag, startPoint x: 190, startPoint y: 150, endPoint x: 173, endPoint y: 153, distance: 17.3
click at [174, 153] on div "Người nhận NGÂN NGÂN" at bounding box center [231, 147] width 114 height 50
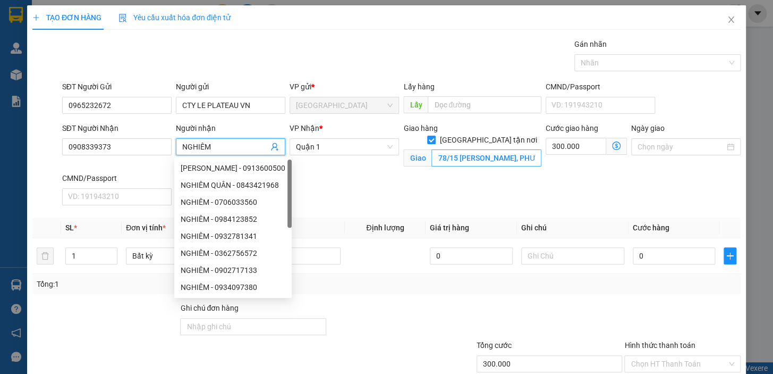
type input "NGHIÊM"
click at [503, 149] on input "78/15 HỒ BÁ PHẤN, PHƯỜNG PHƯỚC LONG A, THÀNH PHỐ THỦ ĐỨC" at bounding box center [486, 157] width 110 height 17
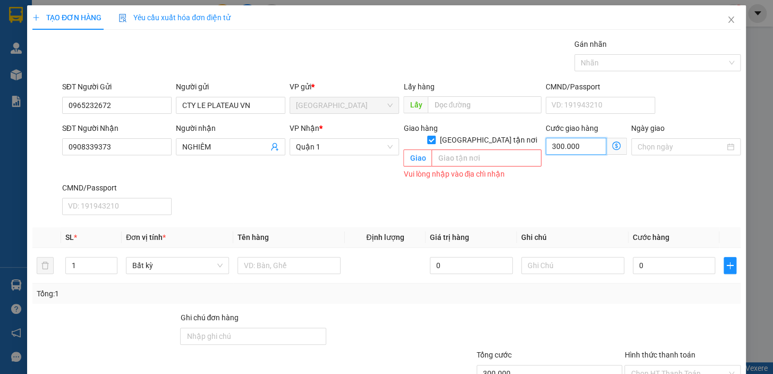
click at [579, 145] on input "300.000" at bounding box center [576, 146] width 61 height 17
type input "0"
click at [435, 135] on input "Giao tận nơi" at bounding box center [430, 138] width 7 height 7
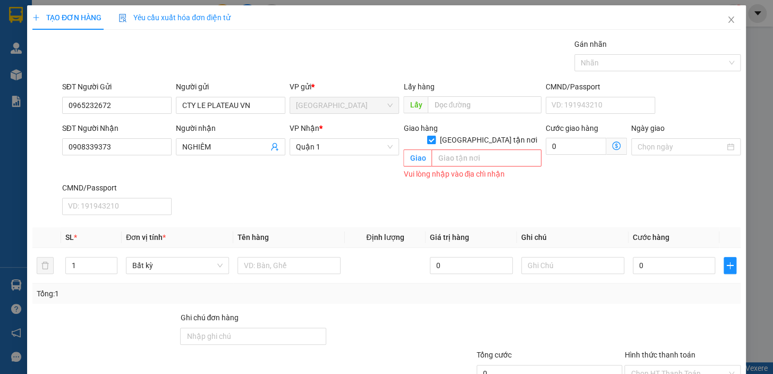
checkbox input "false"
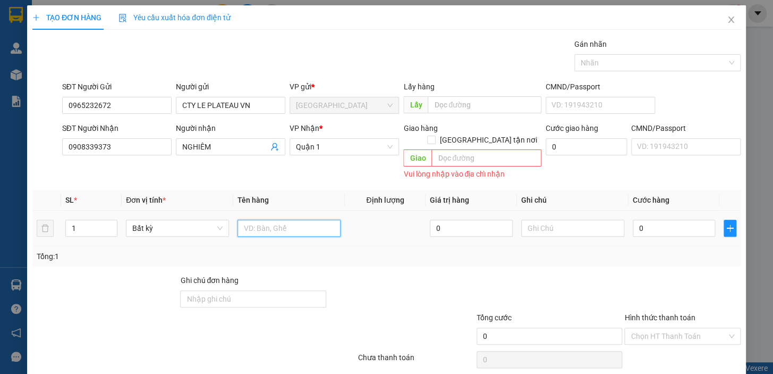
click at [293, 219] on input "text" at bounding box center [289, 227] width 103 height 17
click at [292, 219] on input "text" at bounding box center [289, 227] width 103 height 17
type input "1 TG"
click at [641, 219] on input "0" at bounding box center [674, 227] width 83 height 17
drag, startPoint x: 641, startPoint y: 214, endPoint x: 632, endPoint y: 216, distance: 9.4
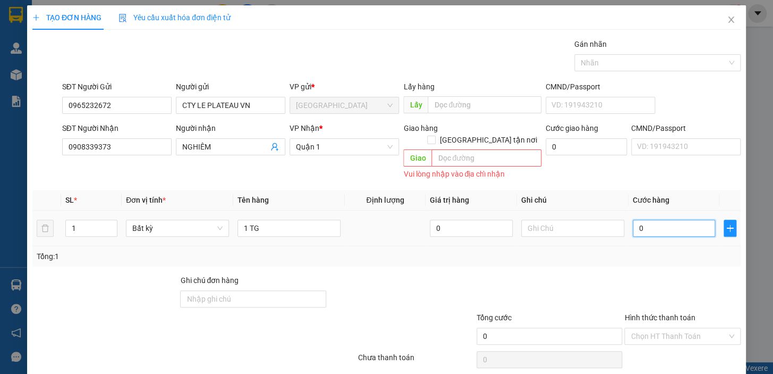
click at [633, 219] on input "0" at bounding box center [674, 227] width 83 height 17
type input "2"
type input "20"
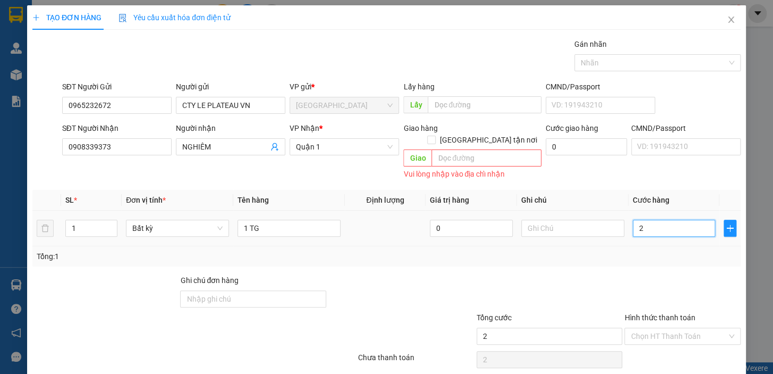
type input "20"
type input "20.000"
click at [637, 250] on div "Tổng: 1" at bounding box center [386, 256] width 708 height 20
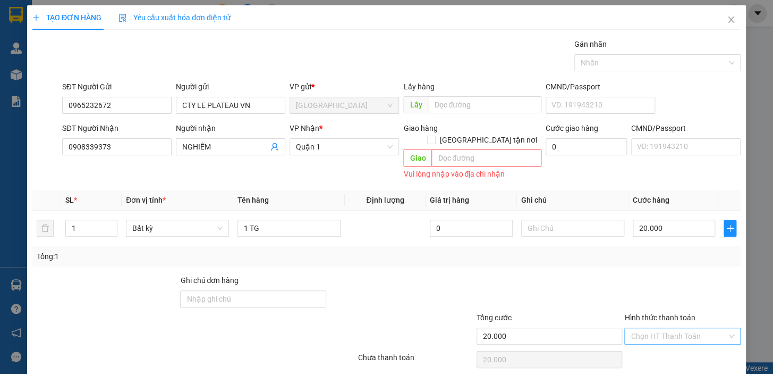
click at [672, 328] on input "Hình thức thanh toán" at bounding box center [679, 336] width 96 height 16
click at [656, 346] on div "Tại văn phòng" at bounding box center [676, 345] width 103 height 12
type input "0"
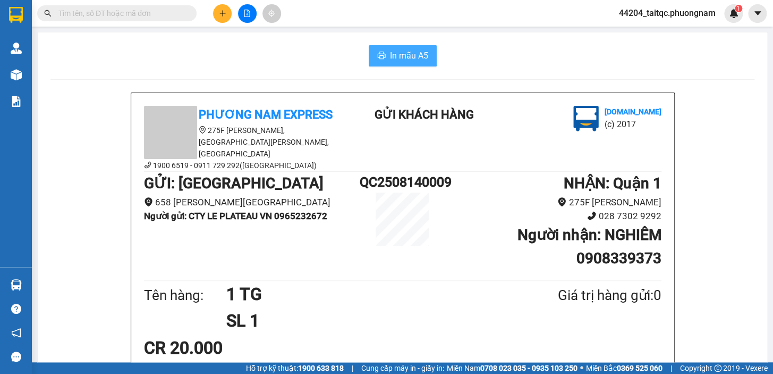
click at [416, 59] on span "In mẫu A5" at bounding box center [409, 55] width 38 height 13
click at [162, 16] on input "text" at bounding box center [120, 13] width 125 height 12
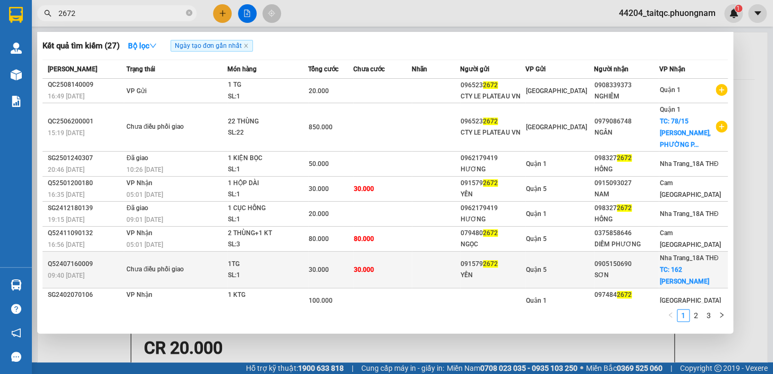
type input "2672"
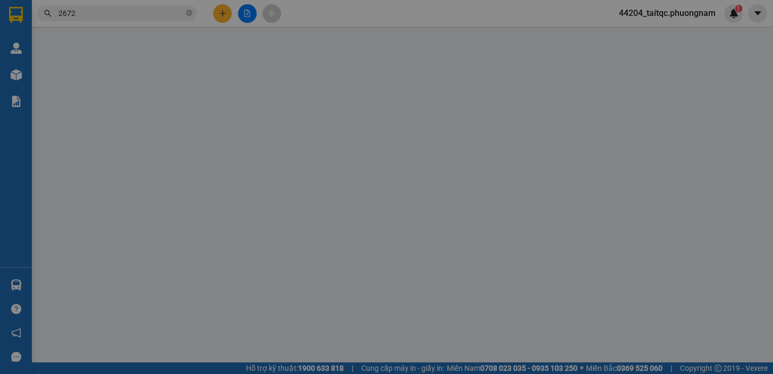
type input "0915792672"
type input "YẾN"
type input "0905150690"
type input "SƠN"
checkbox input "true"
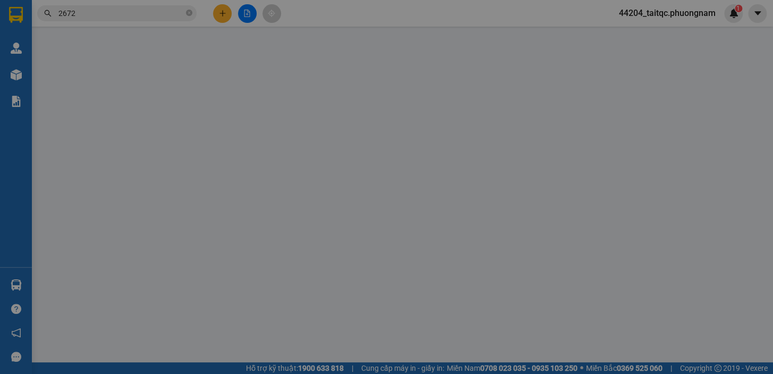
type input "162 LÊ HỒNG PHONG"
type input "30.000"
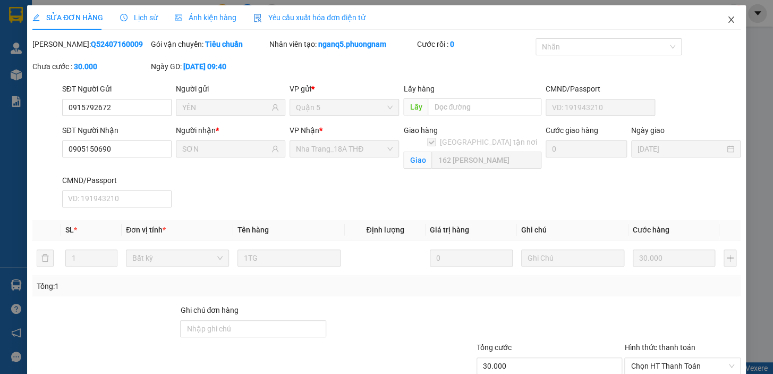
click at [727, 21] on icon "close" at bounding box center [731, 19] width 9 height 9
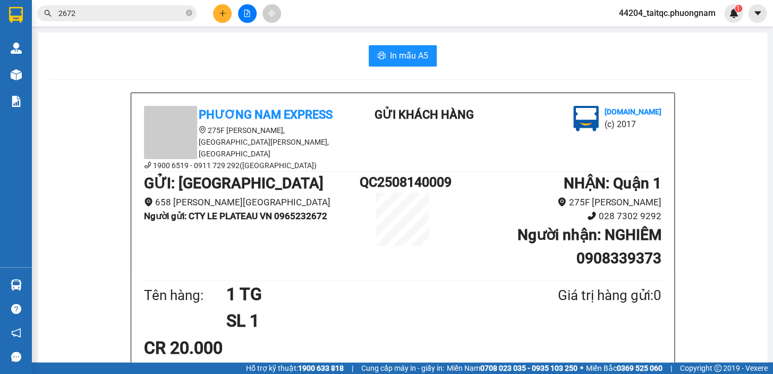
click at [138, 15] on input "2672" at bounding box center [120, 13] width 125 height 12
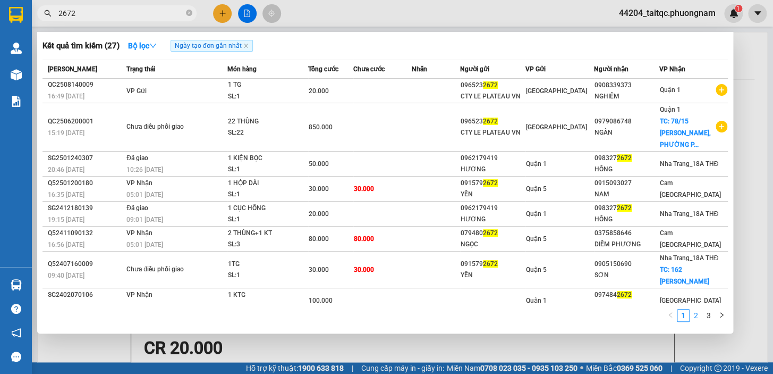
click at [696, 317] on link "2" at bounding box center [696, 315] width 12 height 12
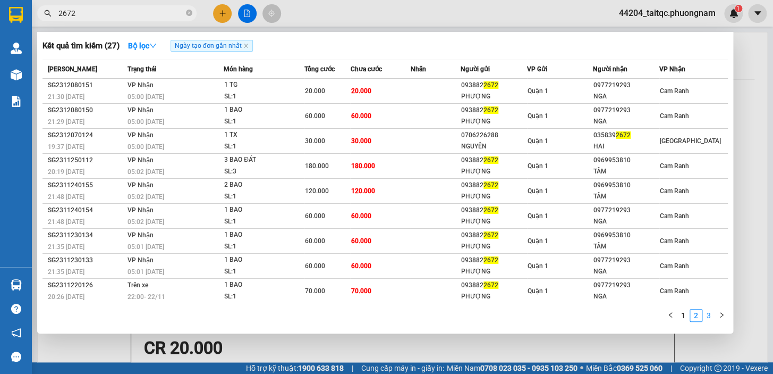
click at [712, 316] on link "3" at bounding box center [709, 315] width 12 height 12
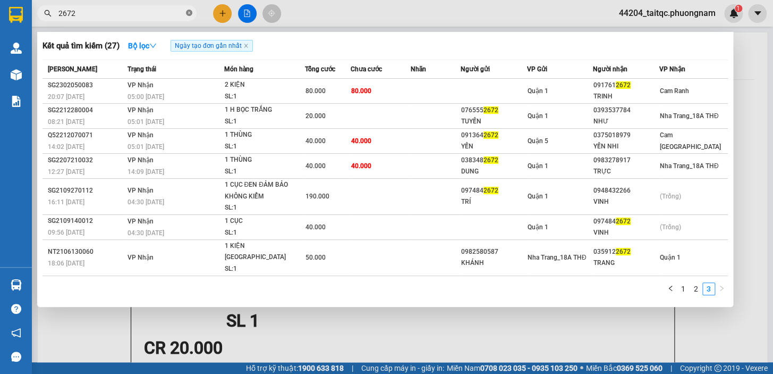
click at [188, 11] on icon "close-circle" at bounding box center [189, 13] width 6 height 6
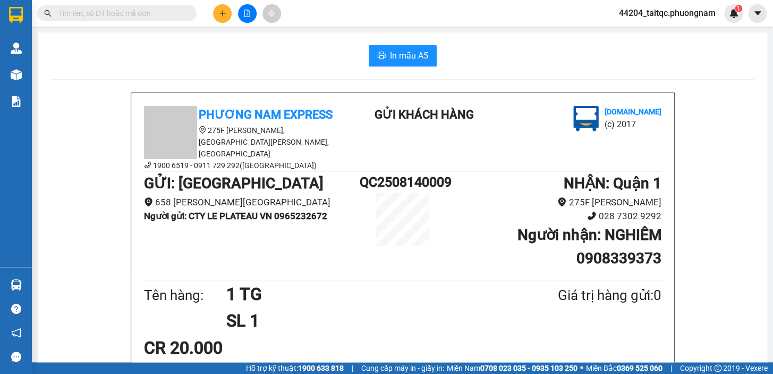
click at [223, 12] on icon "plus" at bounding box center [222, 13] width 7 height 7
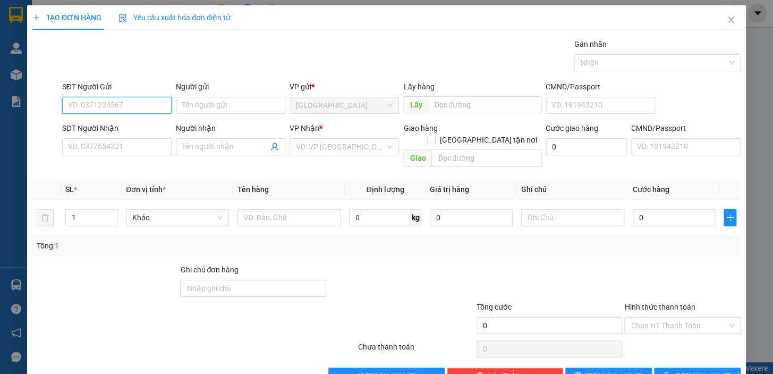
click at [133, 100] on input "SĐT Người Gửi" at bounding box center [116, 105] width 109 height 17
type input "2"
click at [130, 100] on input "SĐT Người Gửi" at bounding box center [116, 105] width 109 height 17
click at [131, 103] on input "SĐT Người Gửi" at bounding box center [116, 105] width 109 height 17
type input "0914103251"
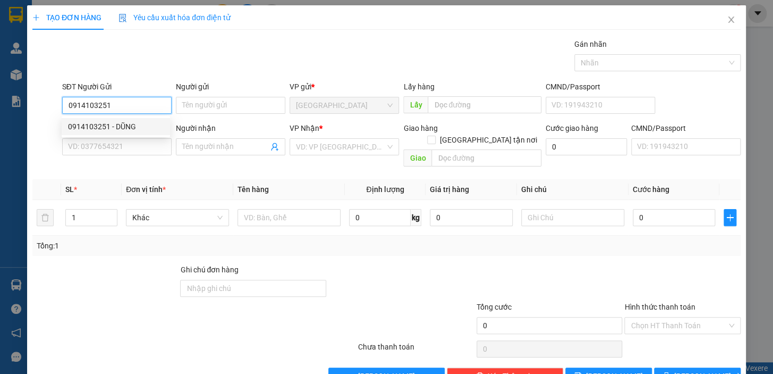
click at [126, 122] on div "0914103251 - DŨNG" at bounding box center [116, 127] width 96 height 12
type input "DŨNG"
type input "0903907638"
type input "ĐÔNG"
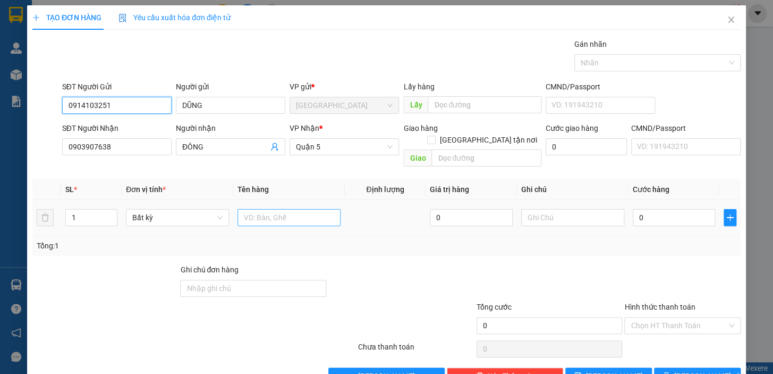
type input "0914103251"
click at [299, 209] on input "text" at bounding box center [289, 217] width 103 height 17
type input "1 TX"
click at [640, 209] on input "0" at bounding box center [674, 217] width 83 height 17
drag, startPoint x: 640, startPoint y: 203, endPoint x: 631, endPoint y: 204, distance: 9.1
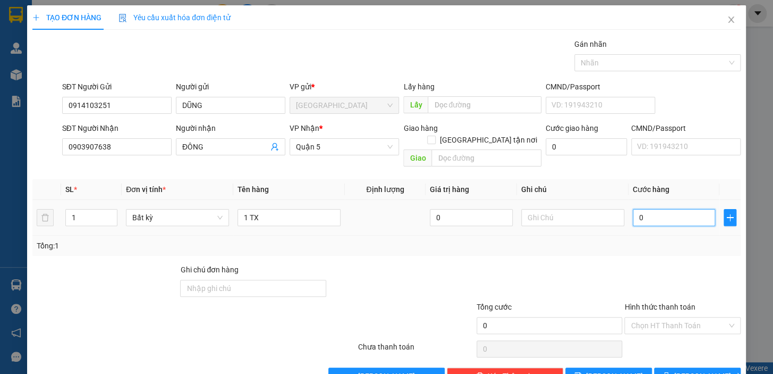
click at [633, 209] on input "0" at bounding box center [674, 217] width 83 height 17
type input "3"
type input "30"
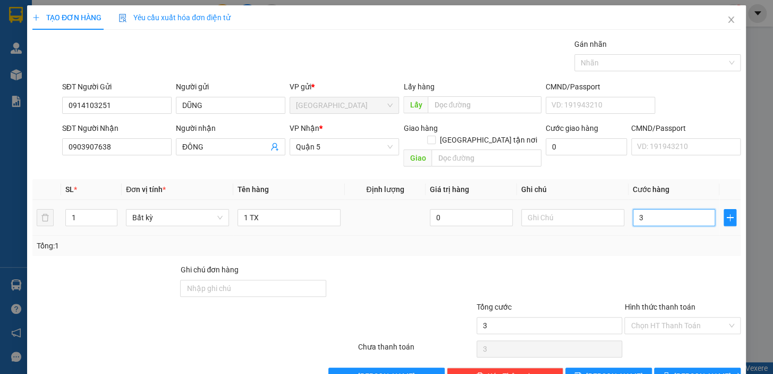
type input "30"
type input "30.000"
drag, startPoint x: 670, startPoint y: 252, endPoint x: 672, endPoint y: 264, distance: 11.4
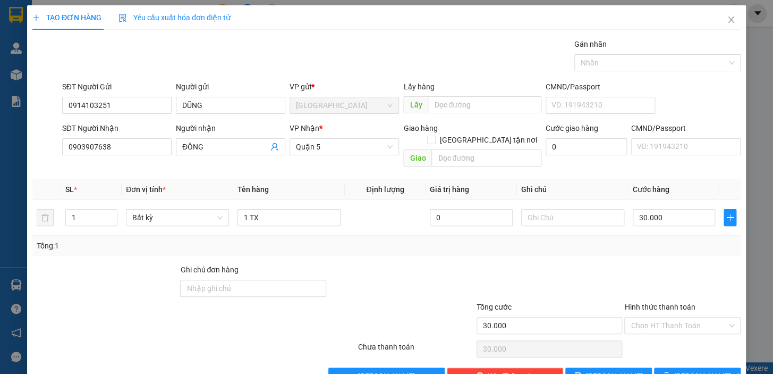
click at [670, 264] on div at bounding box center [682, 282] width 118 height 37
click at [688, 318] on input "Hình thức thanh toán" at bounding box center [679, 325] width 96 height 16
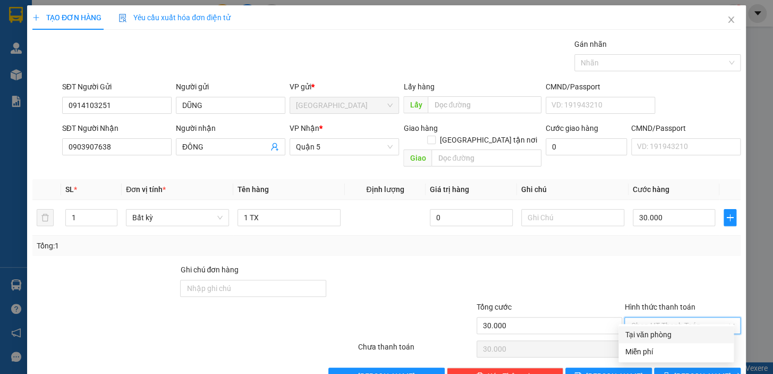
click at [682, 329] on div "Tại văn phòng" at bounding box center [676, 334] width 103 height 12
type input "0"
click at [696, 370] on span "Lưu và In" at bounding box center [711, 376] width 74 height 12
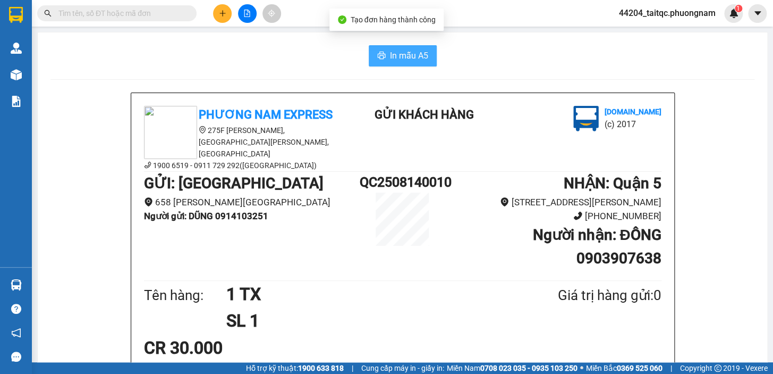
click at [377, 57] on icon "printer" at bounding box center [381, 55] width 9 height 9
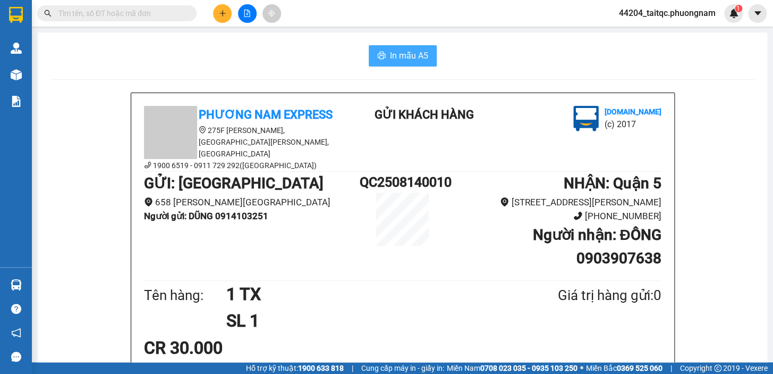
click at [222, 20] on button at bounding box center [222, 13] width 19 height 19
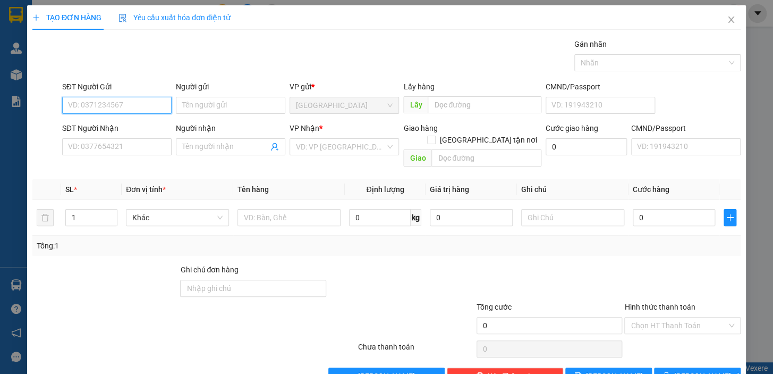
click at [133, 101] on input "SĐT Người Gửi" at bounding box center [116, 105] width 109 height 17
click at [120, 128] on div "0987707405 - MR SƠN" at bounding box center [126, 127] width 117 height 12
type input "0987707405"
type input "MR SƠN"
type input "0567800866"
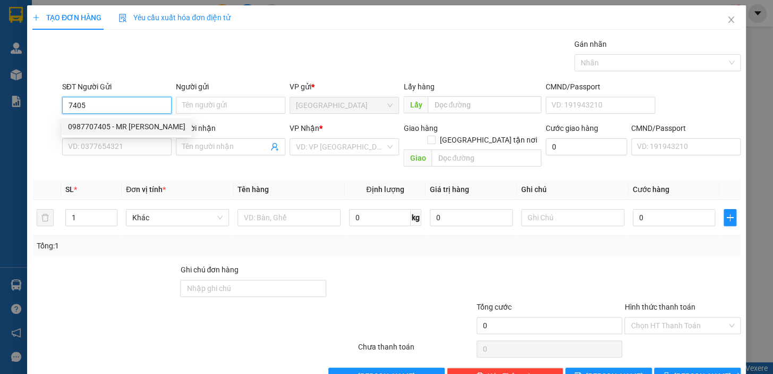
type input "IKA"
checkbox input "true"
type input "C14 HOÀNG QUỐC VIỆT, PHƯỜNG PHÚ THUẬN, QUẬN 7"
type input "80.000"
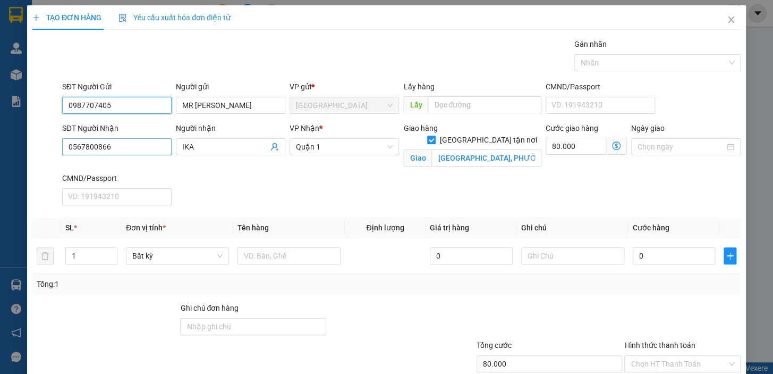
type input "0987707405"
drag, startPoint x: 112, startPoint y: 148, endPoint x: 50, endPoint y: 150, distance: 61.7
click at [50, 150] on div "SĐT Người Nhận 0567800866 0567800866 Người nhận IKA VP Nhận * Quận 1 Giao hàng …" at bounding box center [386, 165] width 710 height 87
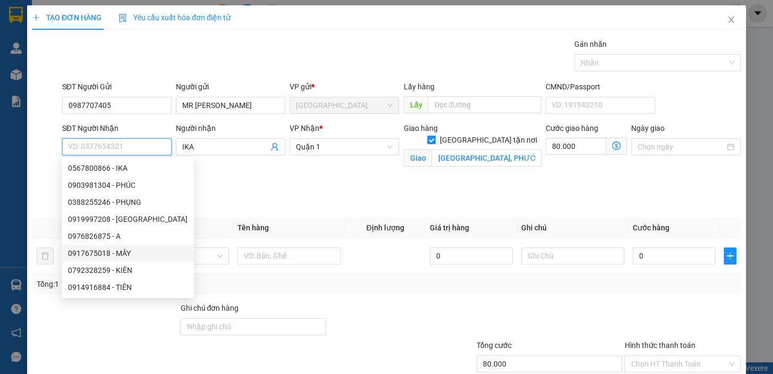
click at [106, 255] on div "0917675018 - MÂY" at bounding box center [128, 253] width 120 height 12
type input "0917675018"
type input "MÂY"
type input "24/1 TRẦN KHẮC CHÂN, PHƯỜNG TÂN ĐỊNH, QUẬN 1"
type input "50.000"
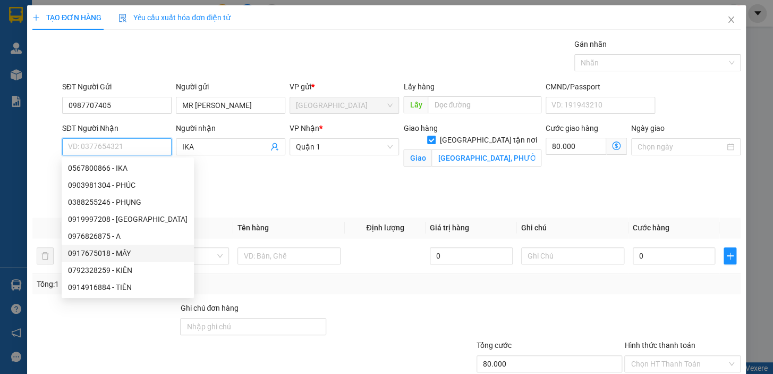
type input "50.000"
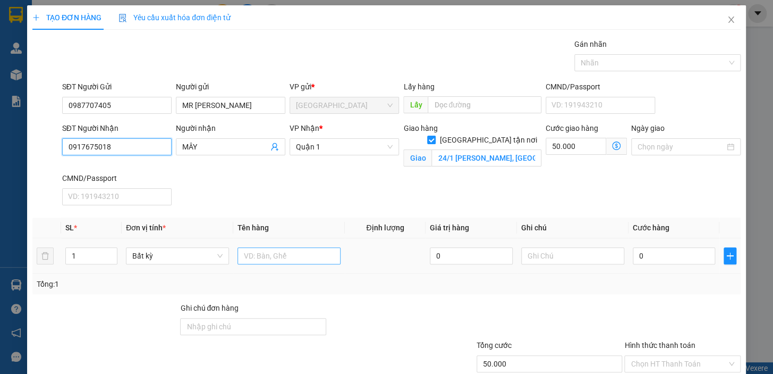
type input "0917675018"
click at [270, 252] on input "text" at bounding box center [289, 255] width 103 height 17
type input "1 TX"
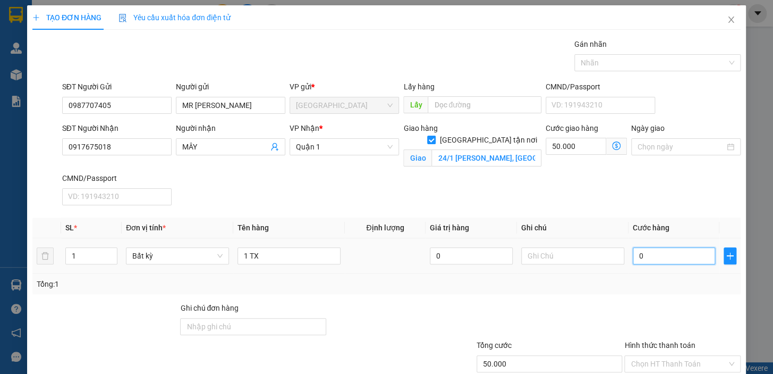
click at [647, 255] on input "0" at bounding box center [674, 255] width 83 height 17
drag, startPoint x: 641, startPoint y: 255, endPoint x: 622, endPoint y: 262, distance: 20.8
click at [622, 262] on tr "1 Bất kỳ 1 TX 0 0" at bounding box center [386, 256] width 708 height 36
type input "3"
type input "50.003"
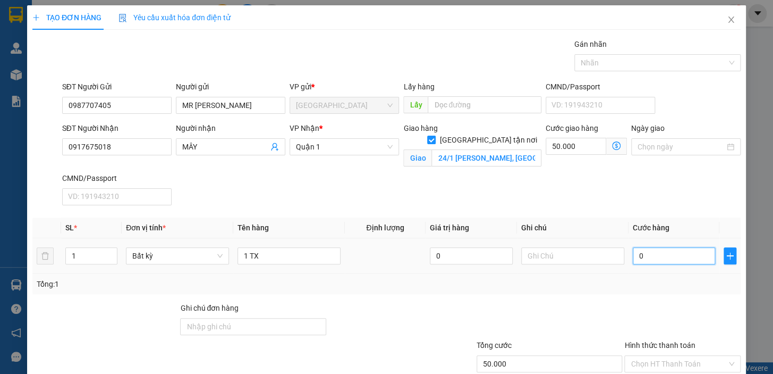
type input "50.003"
type input "30"
type input "50.030"
type input "30.000"
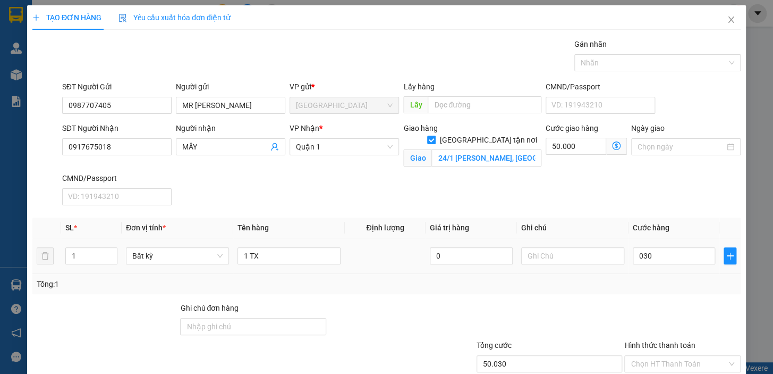
type input "80.000"
click at [629, 289] on div "Tổng: 1" at bounding box center [386, 284] width 708 height 20
click at [671, 364] on input "Hình thức thanh toán" at bounding box center [679, 363] width 96 height 16
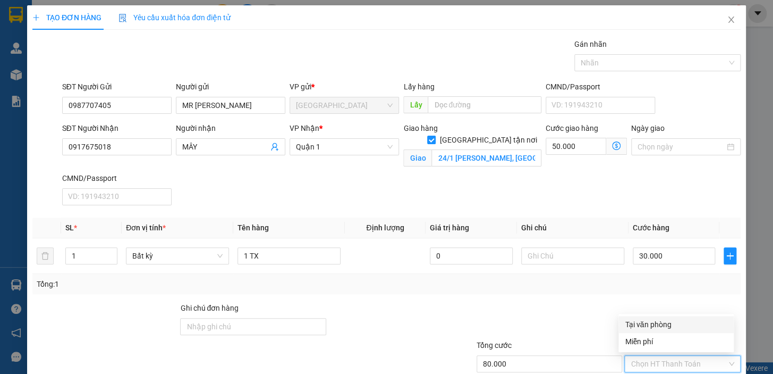
click at [674, 327] on div "Tại văn phòng" at bounding box center [676, 324] width 103 height 12
type input "0"
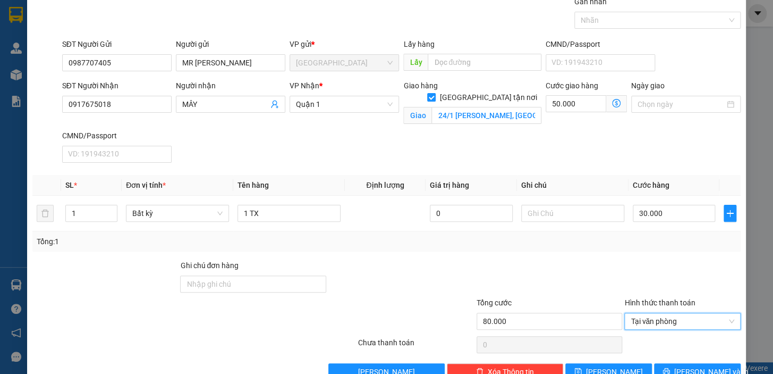
scroll to position [69, 0]
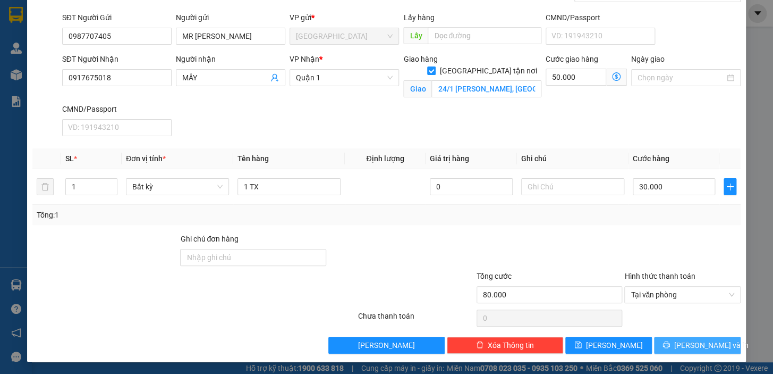
click at [670, 341] on icon "printer" at bounding box center [666, 344] width 7 height 7
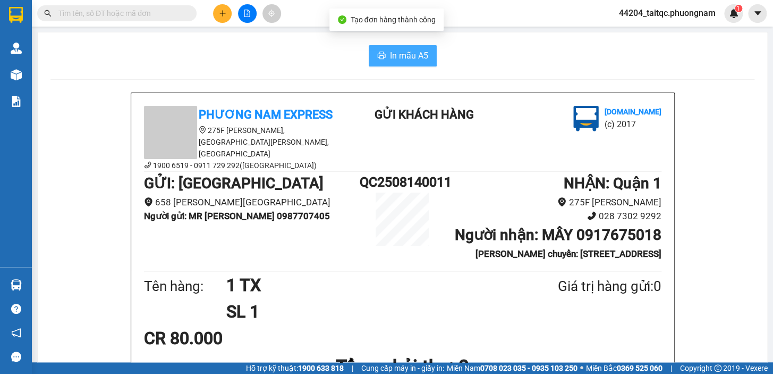
click at [413, 58] on span "In mẫu A5" at bounding box center [409, 55] width 38 height 13
click at [218, 11] on button at bounding box center [222, 13] width 19 height 19
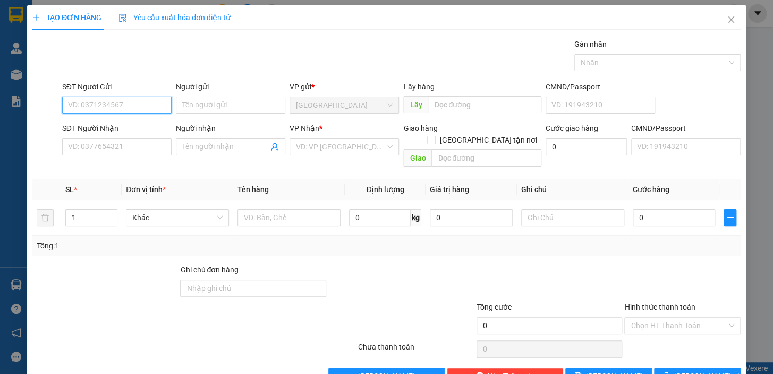
click at [147, 108] on input "SĐT Người Gửi" at bounding box center [116, 105] width 109 height 17
click at [142, 131] on div "0987707405 - MR SƠN" at bounding box center [126, 127] width 117 height 12
type input "0987707405"
type input "MR SƠN"
type input "0917675018"
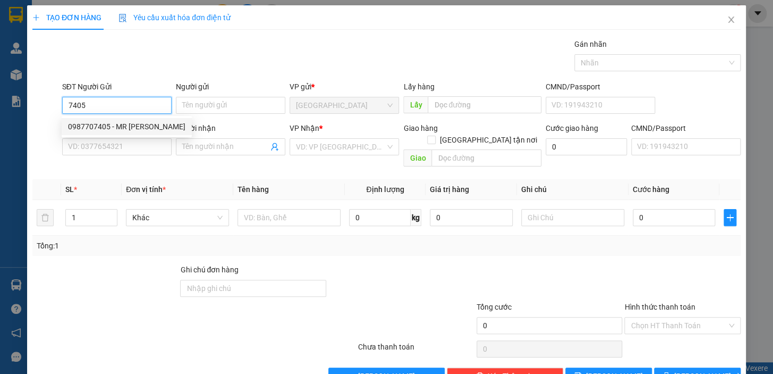
type input "MÂY"
checkbox input "true"
type input "24/1 TRẦN KHẮC CHÂN, PHƯỜNG TÂN ĐỊNH, QUẬN 1"
type input "50.000"
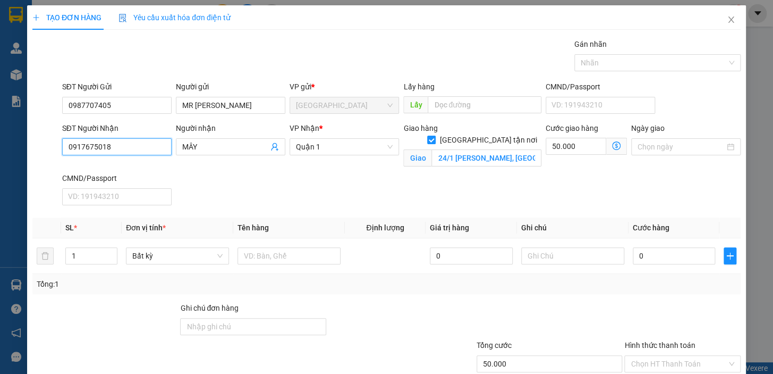
drag, startPoint x: 126, startPoint y: 142, endPoint x: 24, endPoint y: 150, distance: 102.3
click at [24, 150] on div "TẠO ĐƠN HÀNG Yêu cầu xuất hóa đơn điện tử Transit Pickup Surcharge Ids Transit …" at bounding box center [386, 187] width 773 height 374
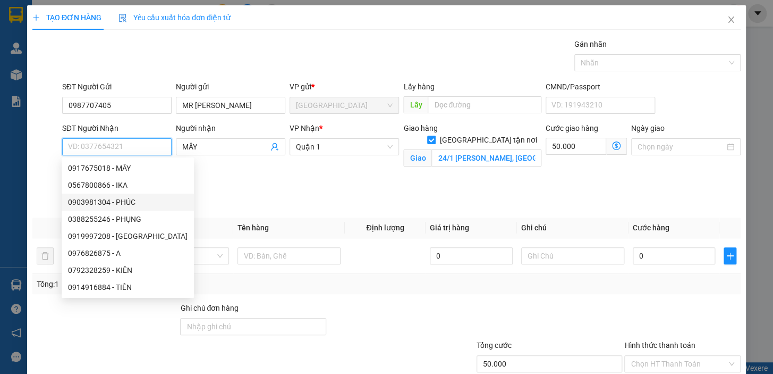
click at [108, 205] on div "0903981304 - PHÚC" at bounding box center [128, 202] width 120 height 12
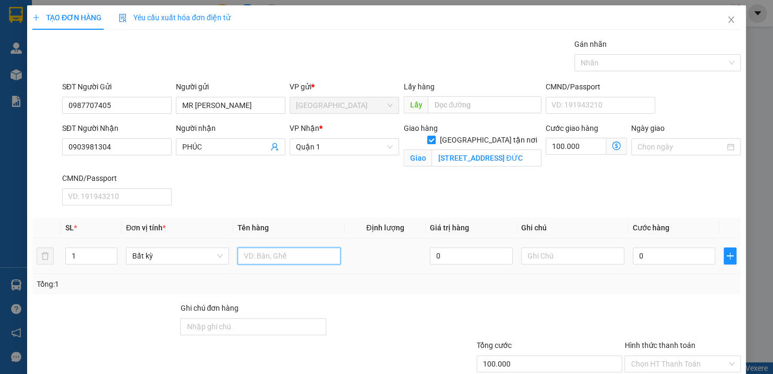
click at [311, 255] on input "text" at bounding box center [289, 255] width 103 height 17
click at [672, 255] on input "0" at bounding box center [674, 255] width 83 height 17
drag, startPoint x: 636, startPoint y: 255, endPoint x: 628, endPoint y: 257, distance: 8.7
click at [633, 257] on input "0" at bounding box center [674, 255] width 83 height 17
click at [670, 308] on div at bounding box center [682, 320] width 118 height 37
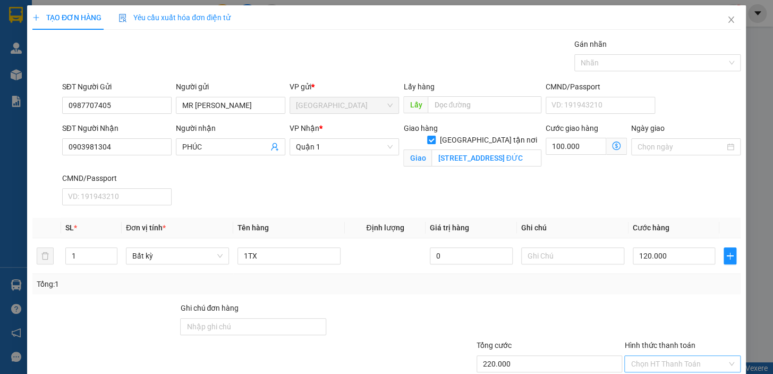
click at [682, 361] on input "Hình thức thanh toán" at bounding box center [679, 363] width 96 height 16
click at [663, 324] on div "Tại văn phòng" at bounding box center [676, 324] width 103 height 12
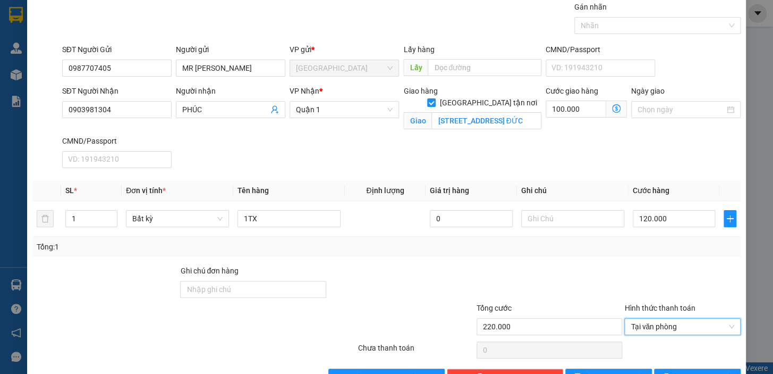
scroll to position [69, 0]
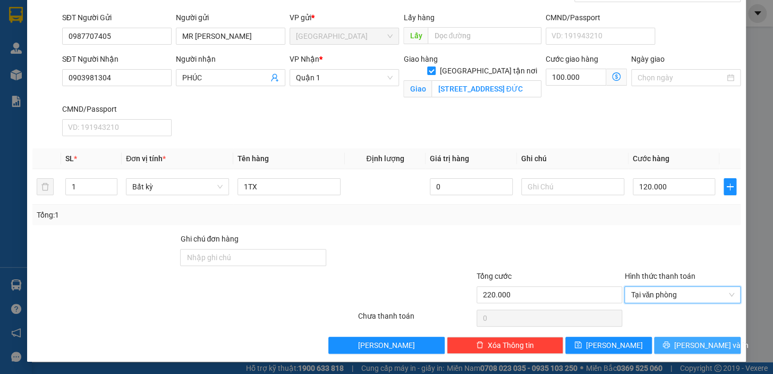
click at [670, 345] on icon "printer" at bounding box center [666, 344] width 7 height 7
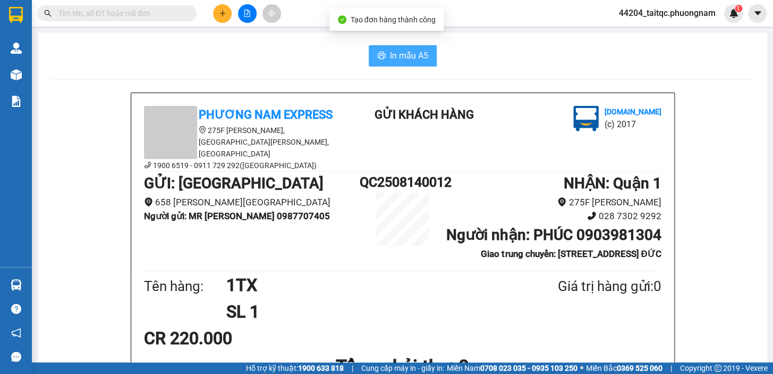
click at [403, 56] on span "In mẫu A5" at bounding box center [409, 55] width 38 height 13
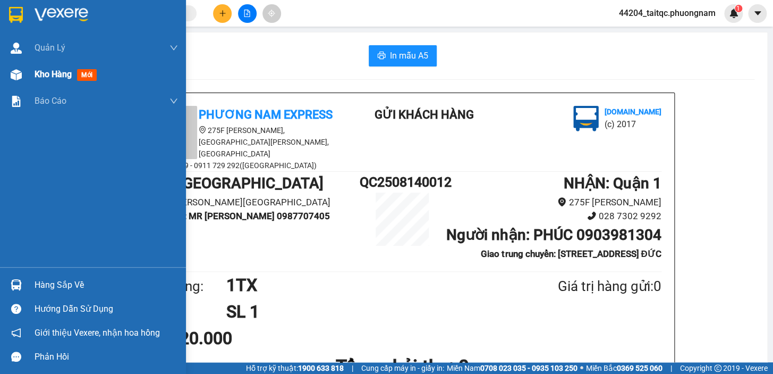
click at [41, 73] on span "Kho hàng" at bounding box center [53, 74] width 37 height 10
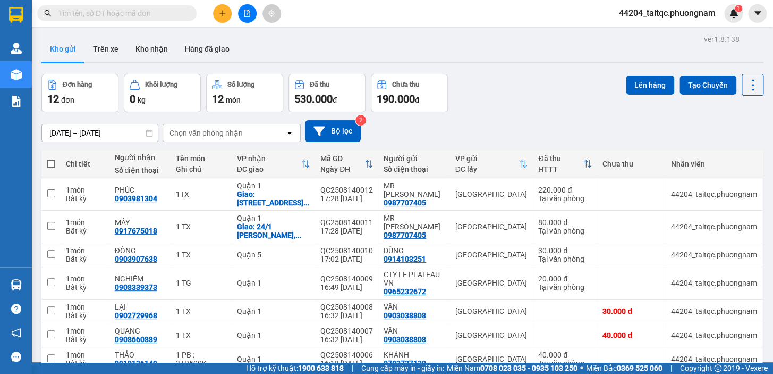
click at [228, 14] on button at bounding box center [222, 13] width 19 height 19
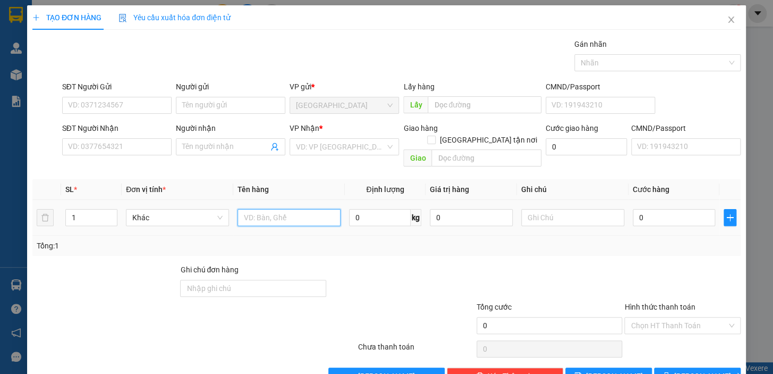
click at [282, 209] on input "text" at bounding box center [289, 217] width 103 height 17
click at [652, 209] on input "0" at bounding box center [674, 217] width 83 height 17
drag, startPoint x: 637, startPoint y: 202, endPoint x: 629, endPoint y: 205, distance: 8.6
click at [633, 209] on input "0" at bounding box center [674, 217] width 83 height 17
click at [653, 264] on div at bounding box center [682, 282] width 118 height 37
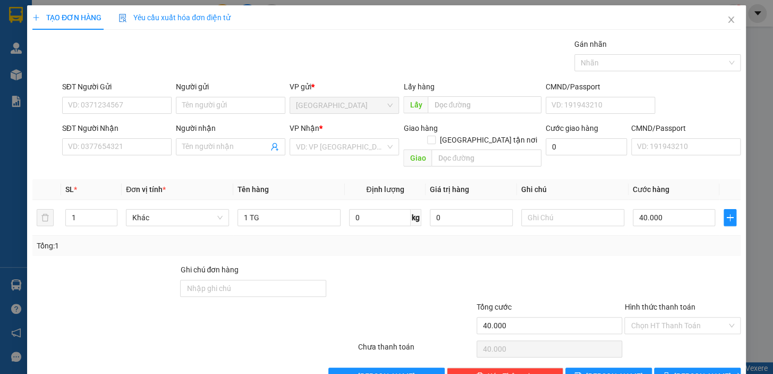
click at [631, 266] on div at bounding box center [682, 282] width 118 height 37
click at [108, 108] on input "SĐT Người Gửi" at bounding box center [116, 105] width 109 height 17
click at [114, 130] on div "0914119661 - TIẾNG VANG" at bounding box center [116, 127] width 96 height 12
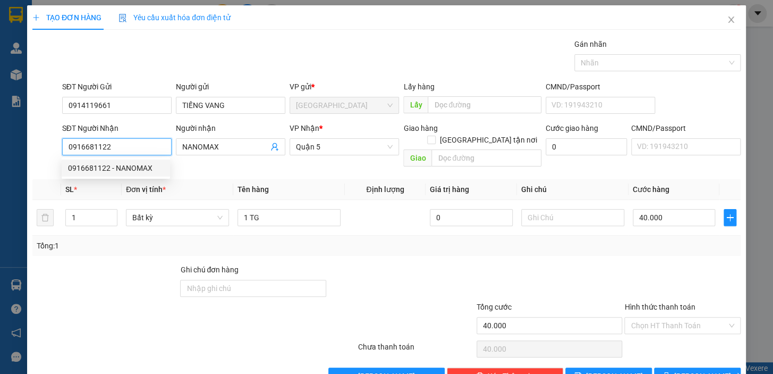
drag, startPoint x: 112, startPoint y: 146, endPoint x: 46, endPoint y: 148, distance: 65.9
click at [46, 148] on div "SĐT Người Nhận 0916681122 Người nhận NANOMAX VP Nhận * Quận 5 Giao hàng Giao tậ…" at bounding box center [386, 146] width 710 height 49
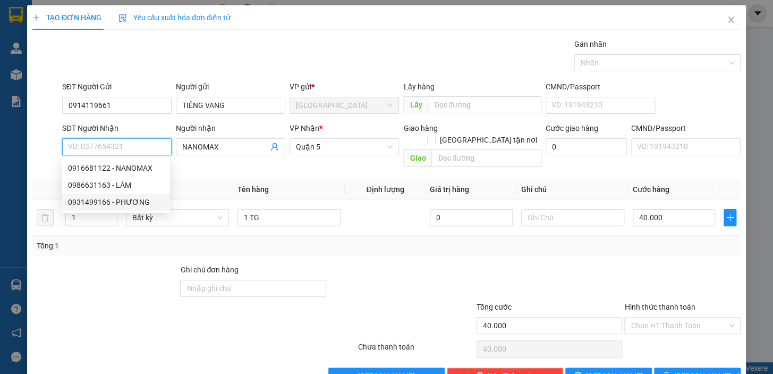
click at [123, 202] on div "0931499166 - PHƯƠNG" at bounding box center [116, 202] width 96 height 12
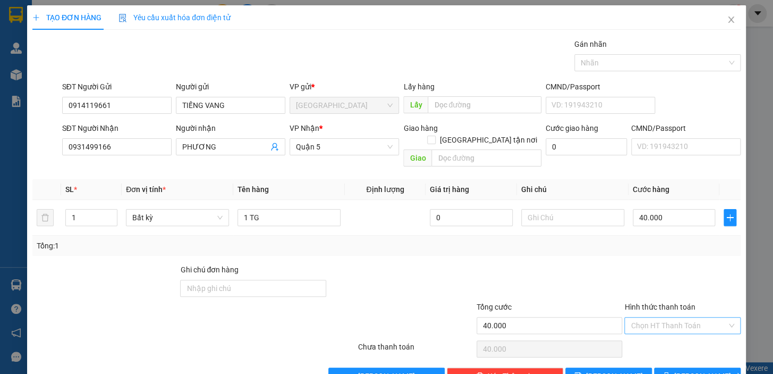
click at [666, 317] on input "Hình thức thanh toán" at bounding box center [679, 325] width 96 height 16
click at [671, 332] on div "Tại văn phòng" at bounding box center [676, 334] width 103 height 12
click at [690, 370] on span "Lưu và In" at bounding box center [711, 376] width 74 height 12
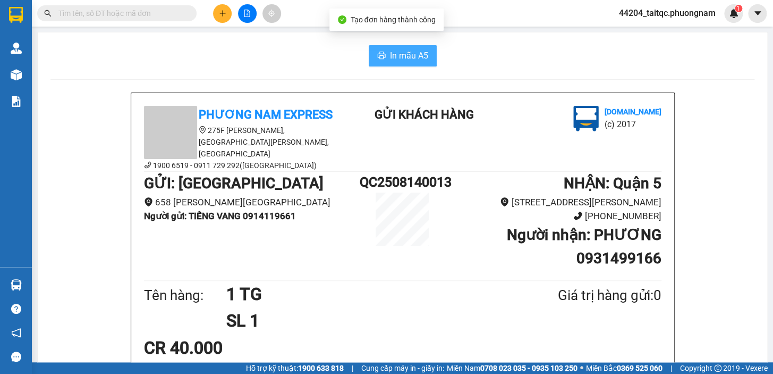
click at [409, 59] on span "In mẫu A5" at bounding box center [409, 55] width 38 height 13
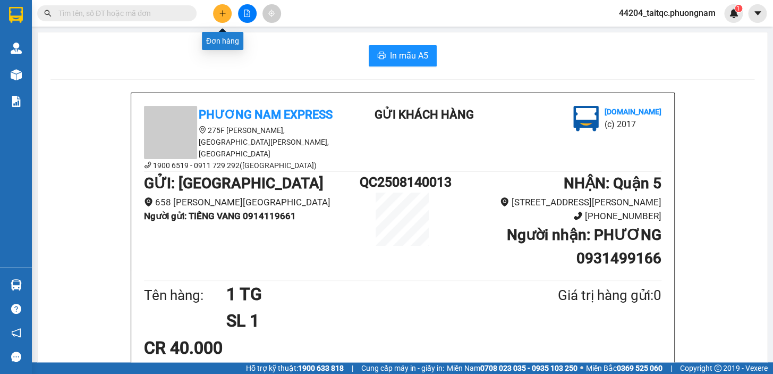
click at [221, 18] on button at bounding box center [222, 13] width 19 height 19
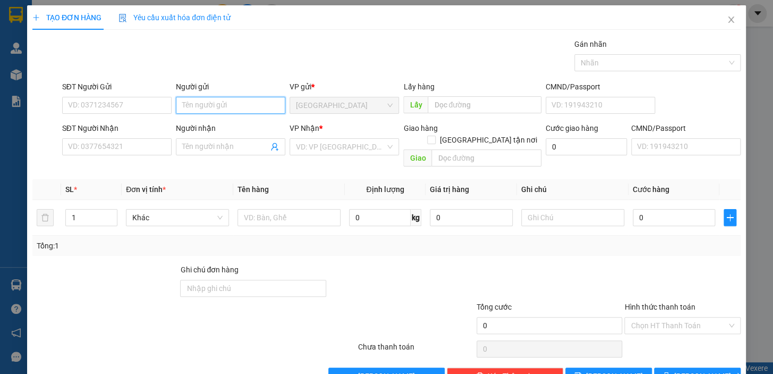
click at [261, 102] on input "Người gửi" at bounding box center [230, 105] width 109 height 17
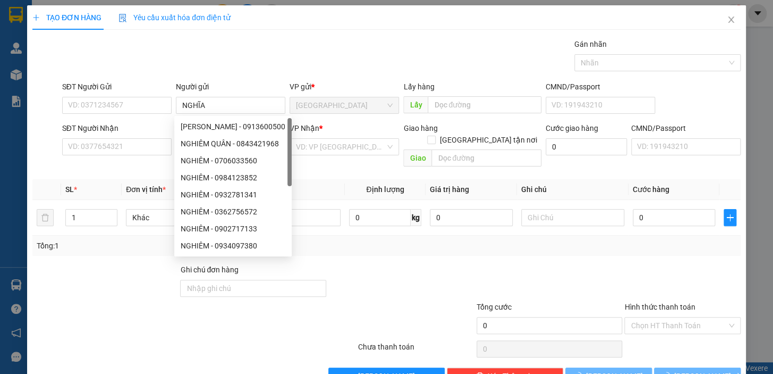
click at [298, 62] on div "Gói vận chuyển * Tiêu chuẩn Gán nhãn Nhãn" at bounding box center [401, 56] width 683 height 37
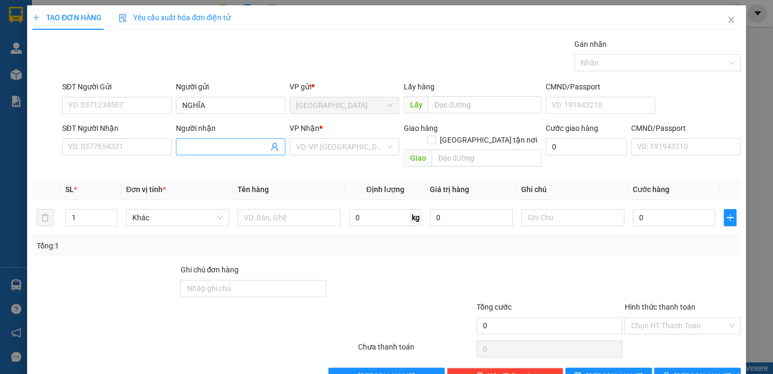
click at [223, 147] on input "Người nhận" at bounding box center [225, 147] width 86 height 12
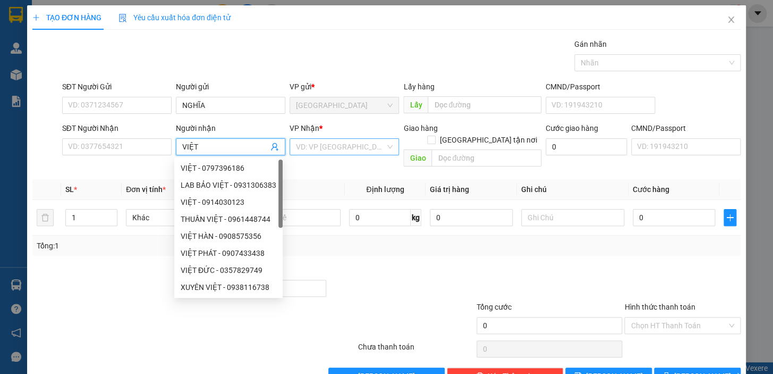
click at [343, 143] on input "search" at bounding box center [340, 147] width 89 height 16
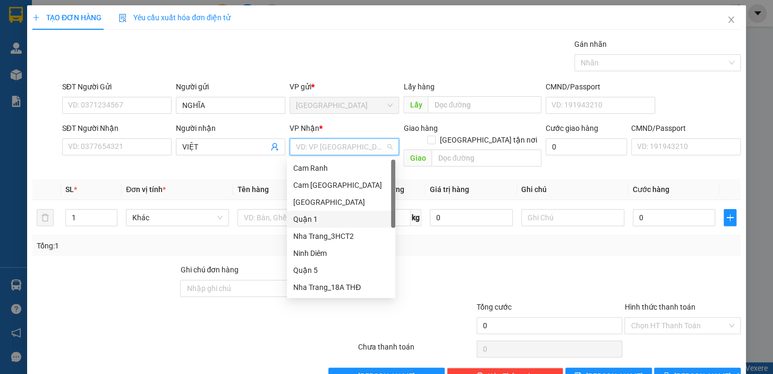
click at [319, 222] on div "Quận 1" at bounding box center [341, 219] width 96 height 12
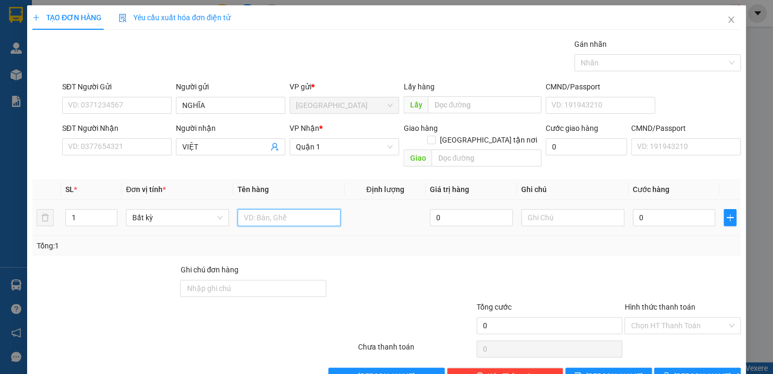
click at [265, 209] on input "text" at bounding box center [289, 217] width 103 height 17
click at [635, 209] on input "0" at bounding box center [674, 217] width 83 height 17
drag, startPoint x: 648, startPoint y: 206, endPoint x: 632, endPoint y: 207, distance: 15.4
click at [633, 209] on input "0" at bounding box center [674, 217] width 83 height 17
drag, startPoint x: 635, startPoint y: 242, endPoint x: 639, endPoint y: 247, distance: 6.1
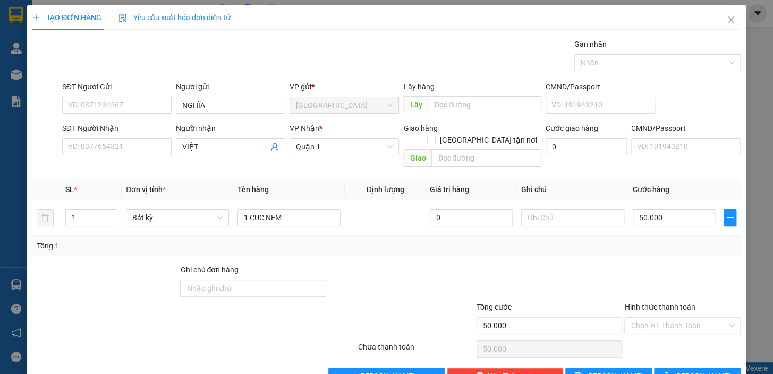
click at [638, 245] on div "Transit Pickup Surcharge Ids Transit Deliver Surcharge Ids Transit Deliver Surc…" at bounding box center [386, 211] width 708 height 346
drag, startPoint x: 675, startPoint y: 314, endPoint x: 677, endPoint y: 321, distance: 8.4
click at [675, 317] on input "Hình thức thanh toán" at bounding box center [679, 325] width 96 height 16
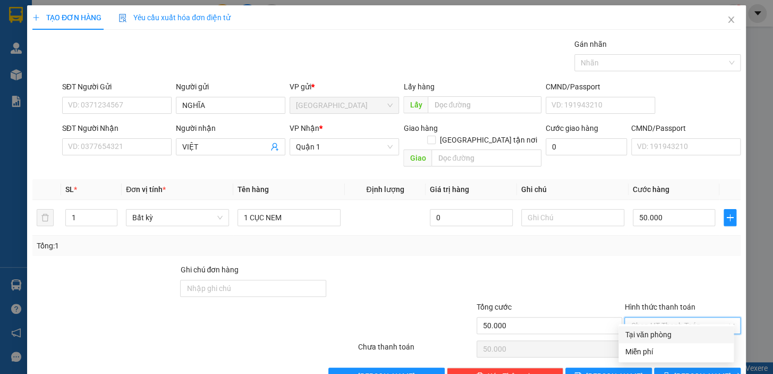
click at [679, 334] on div "Tại văn phòng" at bounding box center [676, 334] width 103 height 12
click at [690, 370] on span "Lưu và In" at bounding box center [711, 376] width 74 height 12
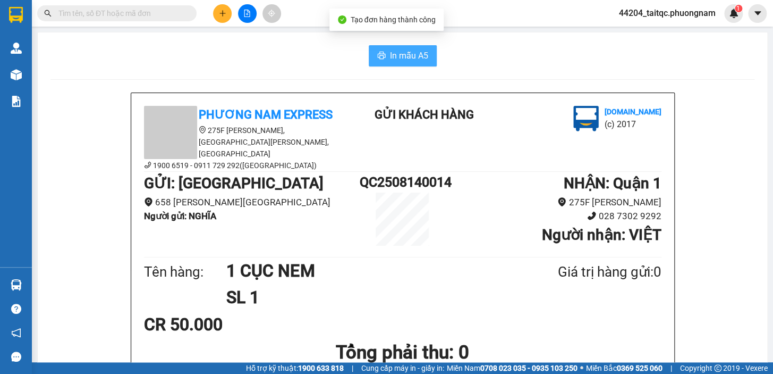
click at [412, 62] on span "In mẫu A5" at bounding box center [409, 55] width 38 height 13
click at [226, 16] on button at bounding box center [222, 13] width 19 height 19
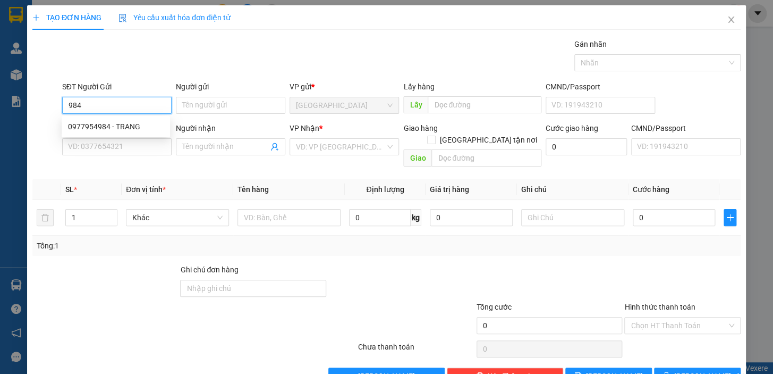
click at [114, 125] on div "0977954984 - TRANG" at bounding box center [116, 127] width 96 height 12
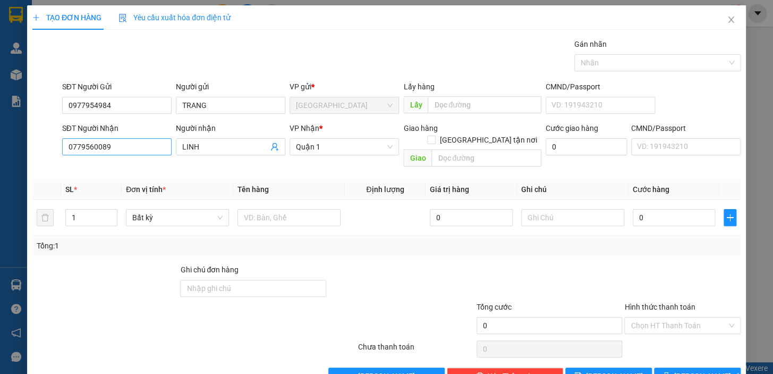
click at [75, 155] on div "SĐT Người Nhận 0779560089" at bounding box center [116, 140] width 109 height 37
drag, startPoint x: 110, startPoint y: 147, endPoint x: 58, endPoint y: 141, distance: 51.9
click at [60, 141] on div "SĐT Người Nhận 0779560089" at bounding box center [117, 146] width 114 height 49
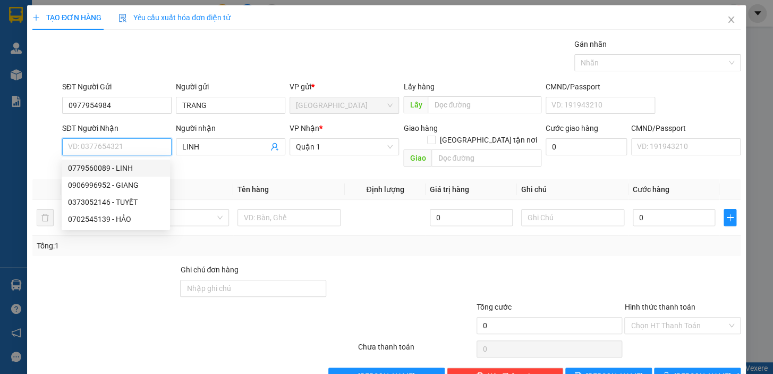
click at [132, 147] on input "SĐT Người Nhận" at bounding box center [116, 146] width 109 height 17
click at [102, 189] on div "0702545439 - HẢO" at bounding box center [116, 185] width 96 height 12
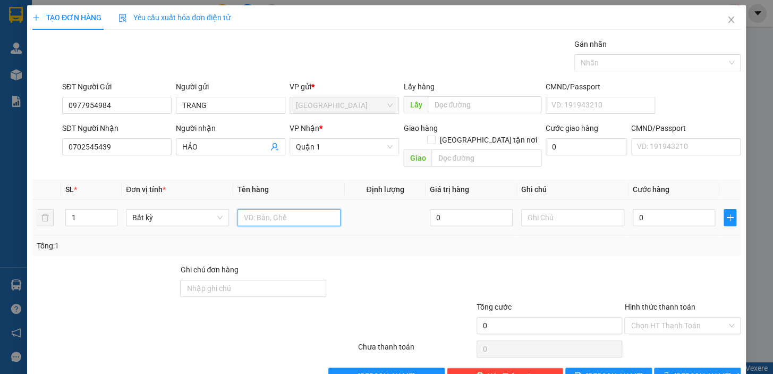
click at [266, 209] on input "text" at bounding box center [289, 217] width 103 height 17
click at [265, 209] on input "1 C" at bounding box center [289, 217] width 103 height 17
click at [652, 209] on input "0" at bounding box center [674, 217] width 83 height 17
drag, startPoint x: 649, startPoint y: 206, endPoint x: 627, endPoint y: 206, distance: 21.8
click at [633, 209] on input "0" at bounding box center [674, 217] width 83 height 17
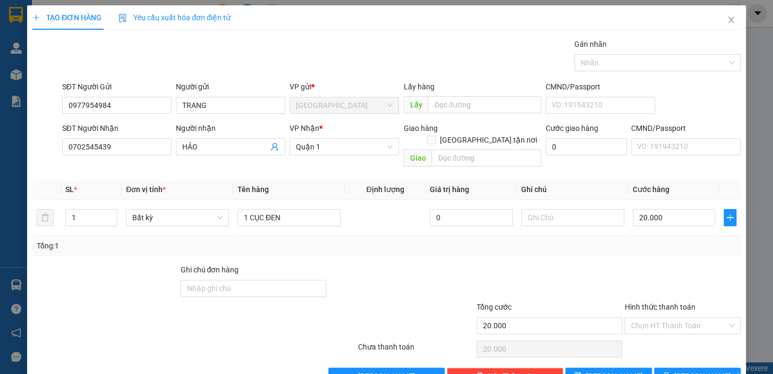
click at [628, 243] on div "Tổng: 1" at bounding box center [386, 245] width 708 height 20
click at [680, 367] on button "Lưu và In" at bounding box center [697, 375] width 87 height 17
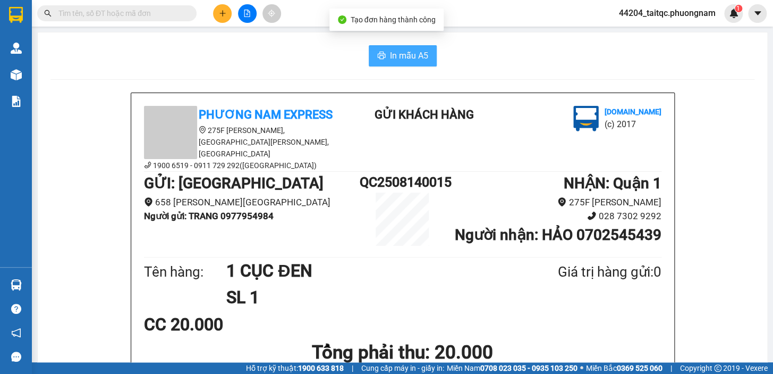
click at [390, 61] on span "In mẫu A5" at bounding box center [409, 55] width 38 height 13
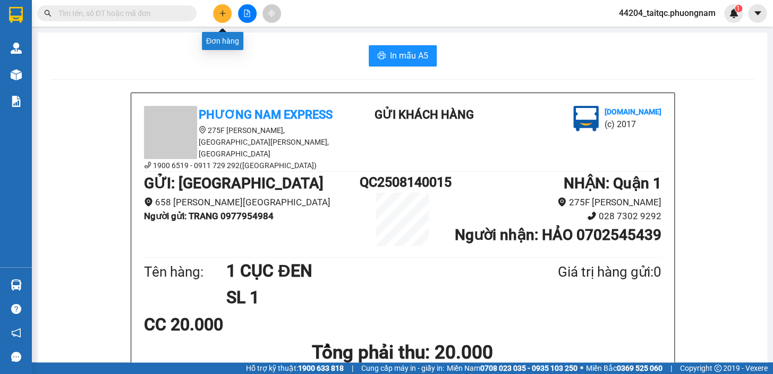
click at [223, 17] on button at bounding box center [222, 13] width 19 height 19
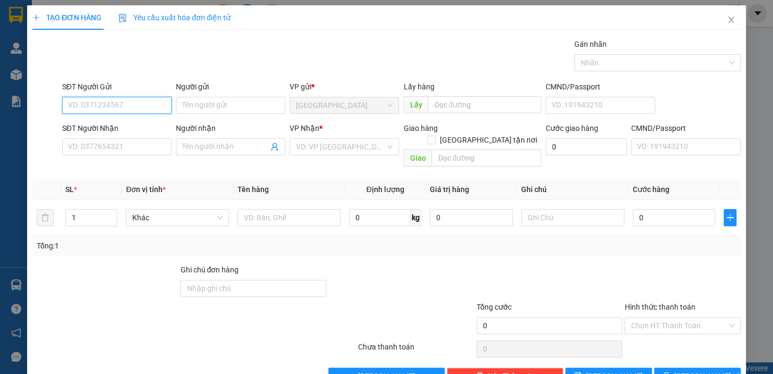
click at [146, 106] on input "SĐT Người Gửi" at bounding box center [116, 105] width 109 height 17
click at [127, 124] on div "0385256437 - VÂN" at bounding box center [120, 127] width 105 height 12
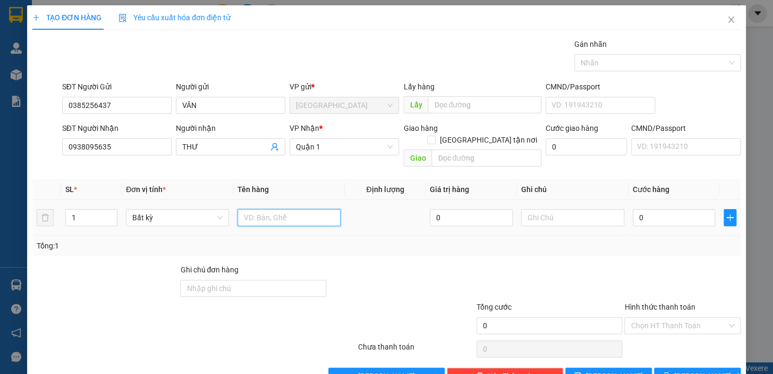
click at [265, 209] on input "text" at bounding box center [289, 217] width 103 height 17
click at [648, 209] on input "0" at bounding box center [674, 217] width 83 height 17
drag, startPoint x: 647, startPoint y: 207, endPoint x: 629, endPoint y: 210, distance: 18.3
click at [633, 210] on input "0" at bounding box center [674, 217] width 83 height 17
drag, startPoint x: 642, startPoint y: 228, endPoint x: 654, endPoint y: 286, distance: 59.6
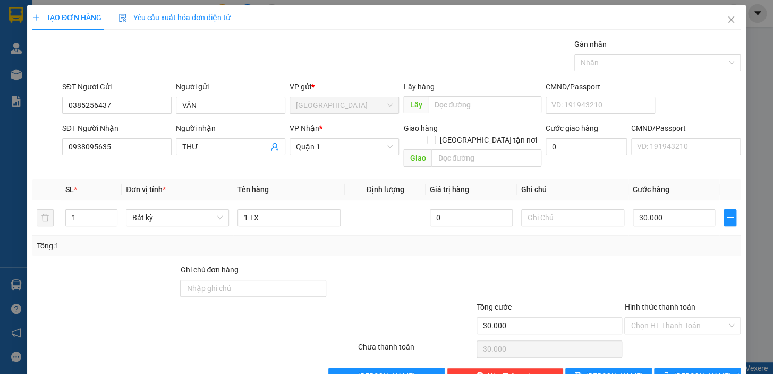
click at [642, 240] on div "Tổng: 1" at bounding box center [387, 246] width 700 height 12
drag, startPoint x: 685, startPoint y: 361, endPoint x: 668, endPoint y: 352, distance: 19.7
click at [685, 370] on span "Lưu và In" at bounding box center [711, 376] width 74 height 12
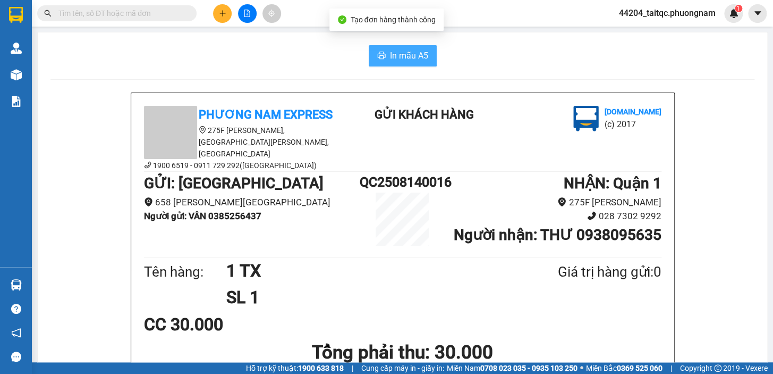
click at [405, 59] on span "In mẫu A5" at bounding box center [409, 55] width 38 height 13
paste input "0914394351"
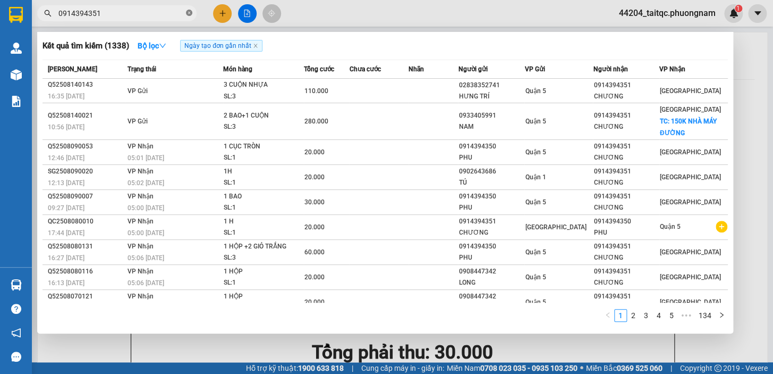
click at [188, 13] on icon "close-circle" at bounding box center [189, 13] width 6 height 6
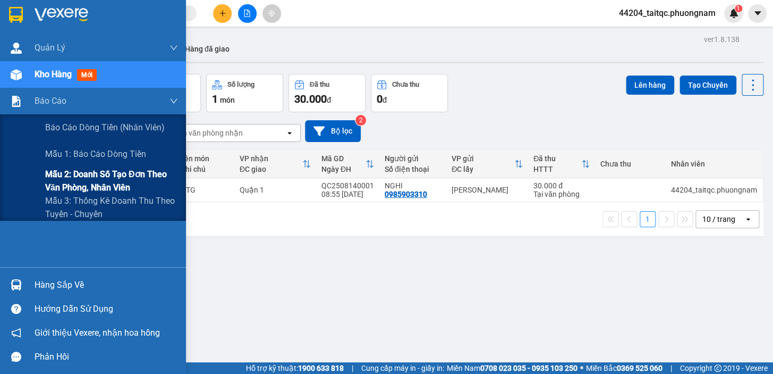
click at [94, 177] on span "Mẫu 2: Doanh số tạo đơn theo Văn phòng, nhân viên" at bounding box center [111, 180] width 133 height 27
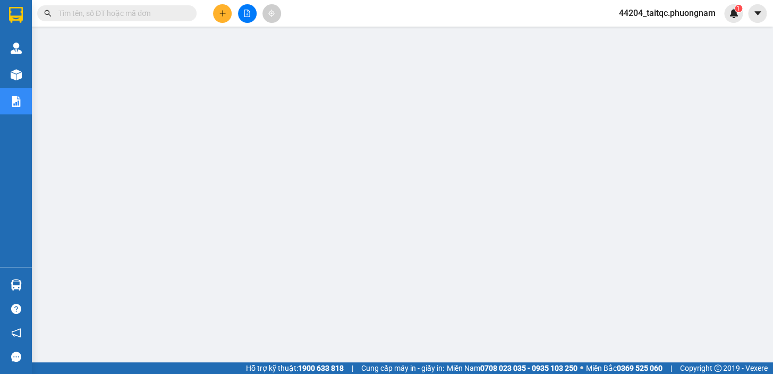
click at [149, 8] on input "text" at bounding box center [120, 13] width 125 height 12
click at [150, 14] on input "text" at bounding box center [120, 13] width 125 height 12
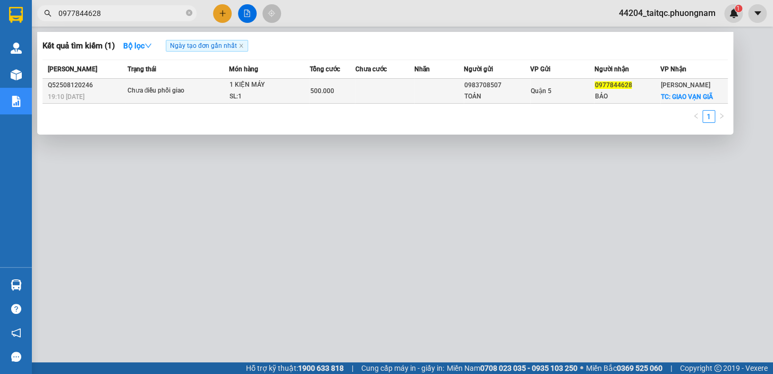
type input "0977844628"
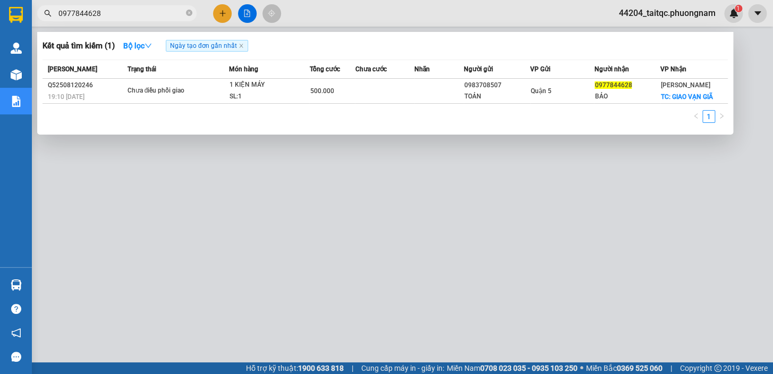
click at [367, 94] on td at bounding box center [384, 91] width 59 height 25
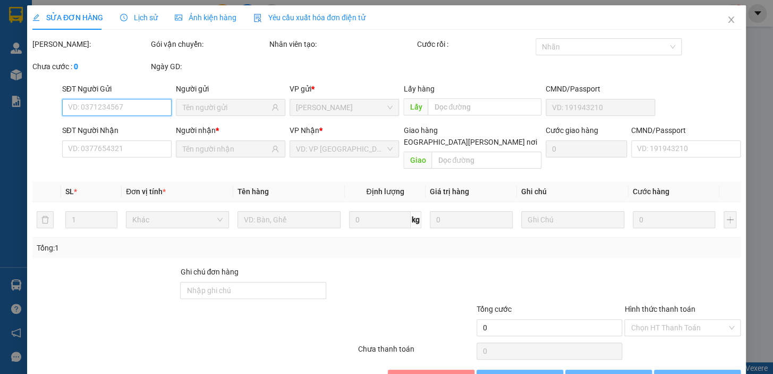
type input "0983708507"
type input "TOẢN"
type input "0977844628"
type input "BẢO"
checkbox input "true"
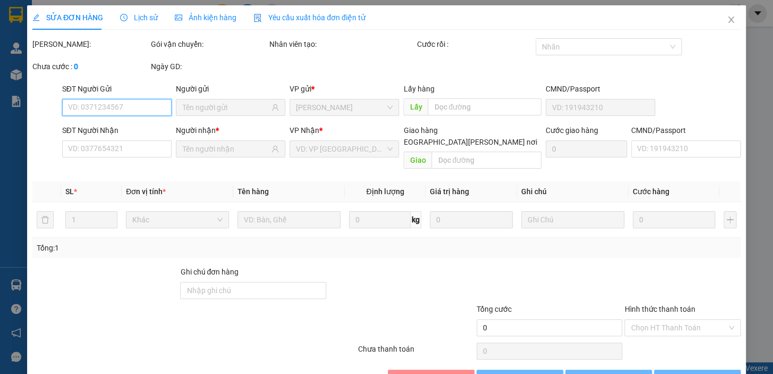
type input "GIAO VẠN GIÃ"
type input "500.000"
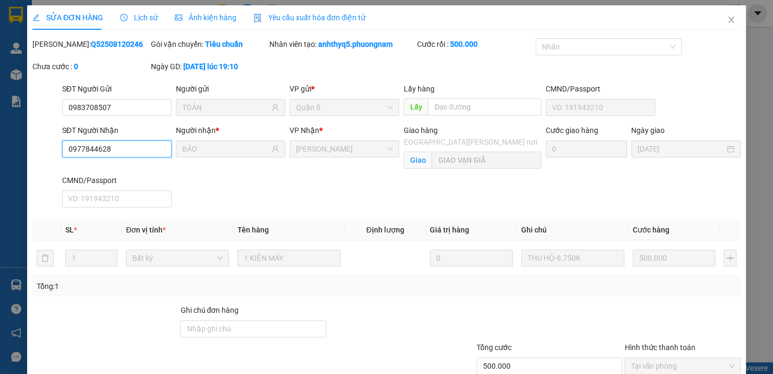
drag, startPoint x: 115, startPoint y: 148, endPoint x: 65, endPoint y: 149, distance: 49.4
click at [65, 149] on input "0977844628" at bounding box center [116, 148] width 109 height 17
drag, startPoint x: 121, startPoint y: 108, endPoint x: 64, endPoint y: 103, distance: 57.1
click at [64, 103] on input "0983708507" at bounding box center [116, 107] width 109 height 17
click at [728, 18] on icon "close" at bounding box center [731, 19] width 6 height 6
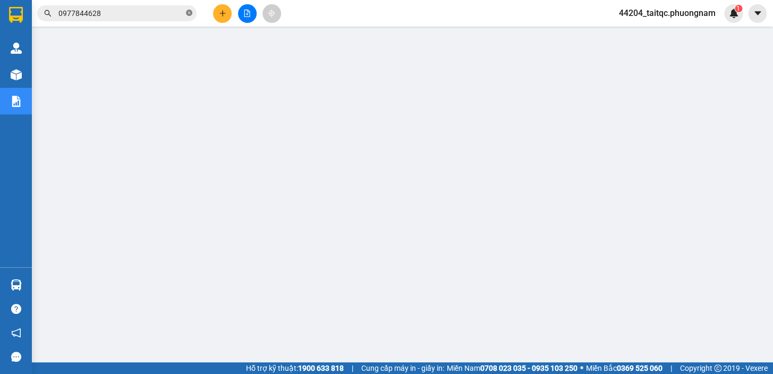
click at [189, 10] on icon "close-circle" at bounding box center [189, 13] width 6 height 6
click at [141, 12] on input "text" at bounding box center [120, 13] width 125 height 12
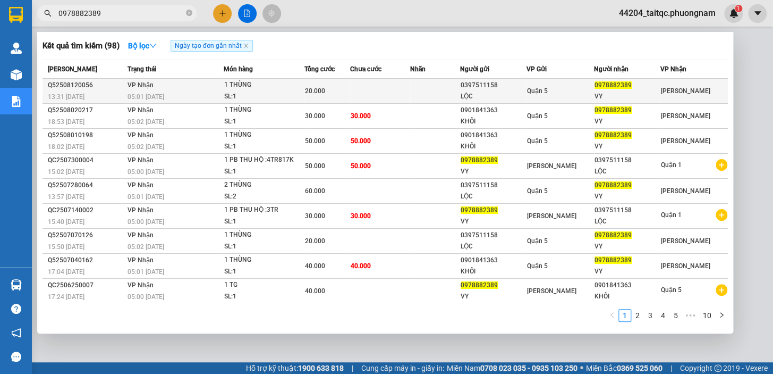
type input "0978882389"
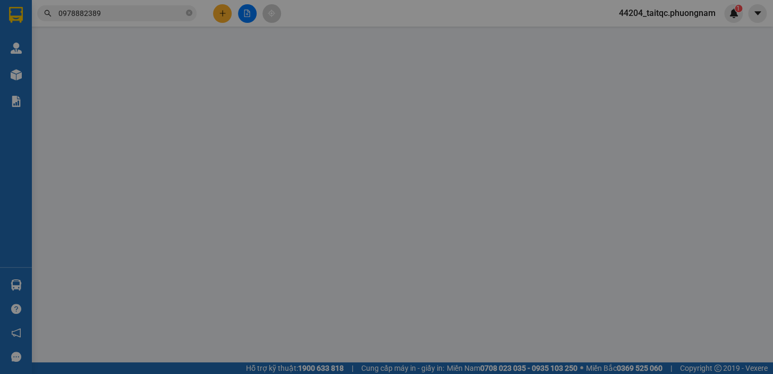
type input "0397511158"
type input "LỘC"
type input "0978882389"
type input "VY"
type input "20.000"
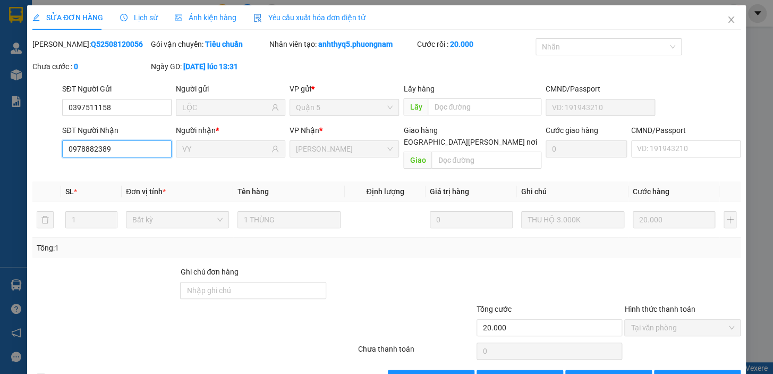
drag, startPoint x: 120, startPoint y: 153, endPoint x: 66, endPoint y: 154, distance: 53.1
click at [66, 154] on input "0978882389" at bounding box center [116, 148] width 109 height 17
click at [728, 21] on span "Close" at bounding box center [731, 20] width 30 height 30
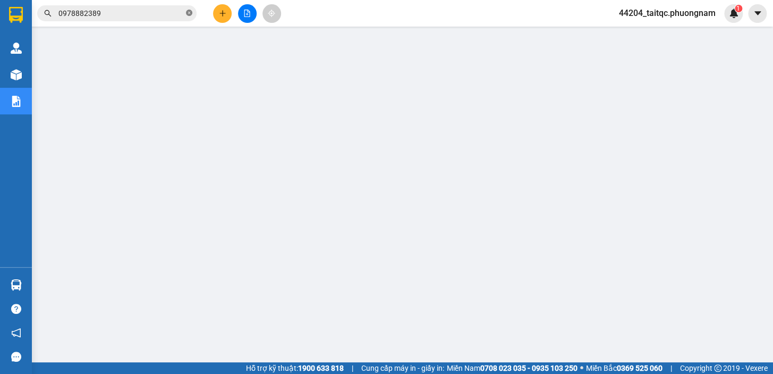
click at [191, 13] on icon "close-circle" at bounding box center [189, 13] width 6 height 6
